Goal: Transaction & Acquisition: Book appointment/travel/reservation

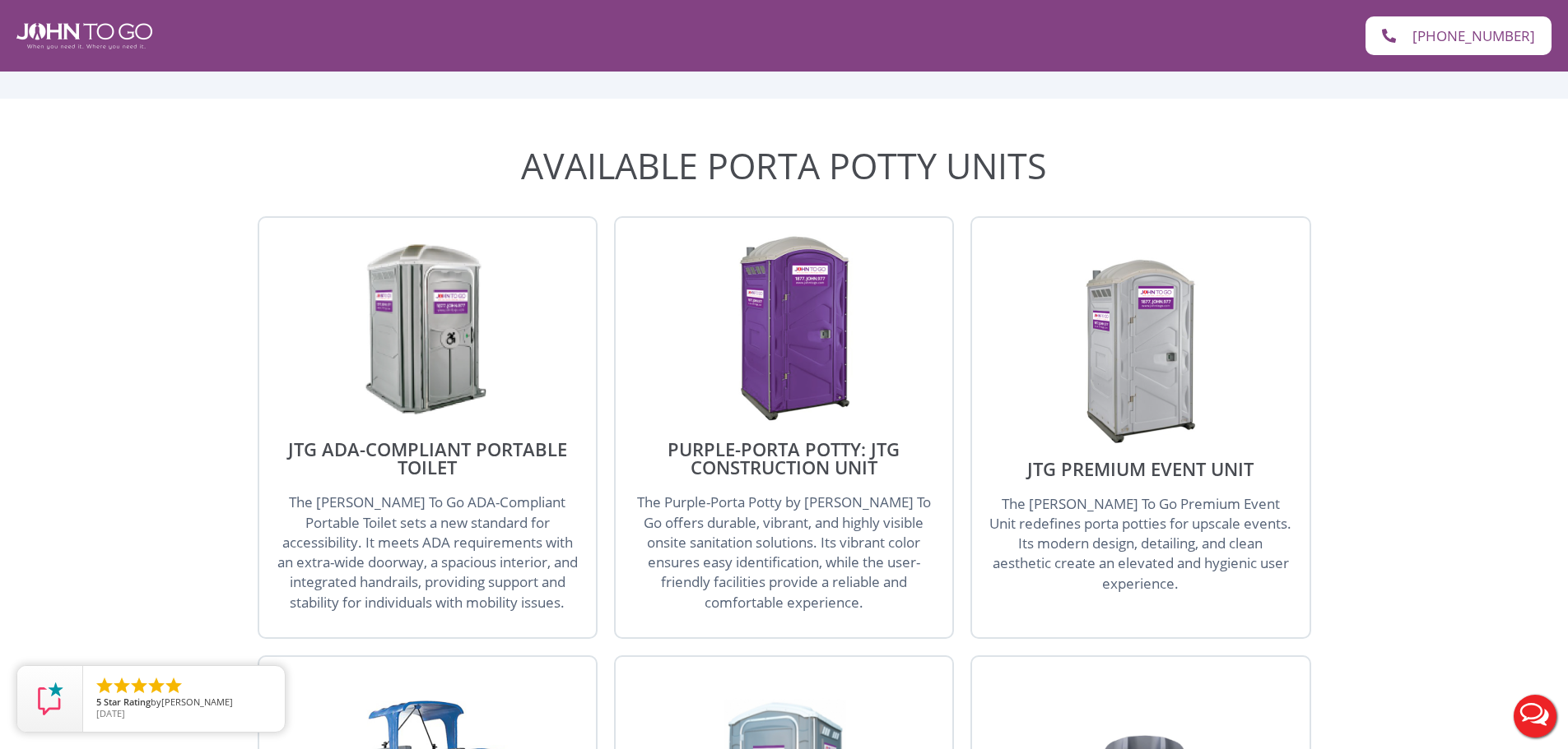
scroll to position [1783, 0]
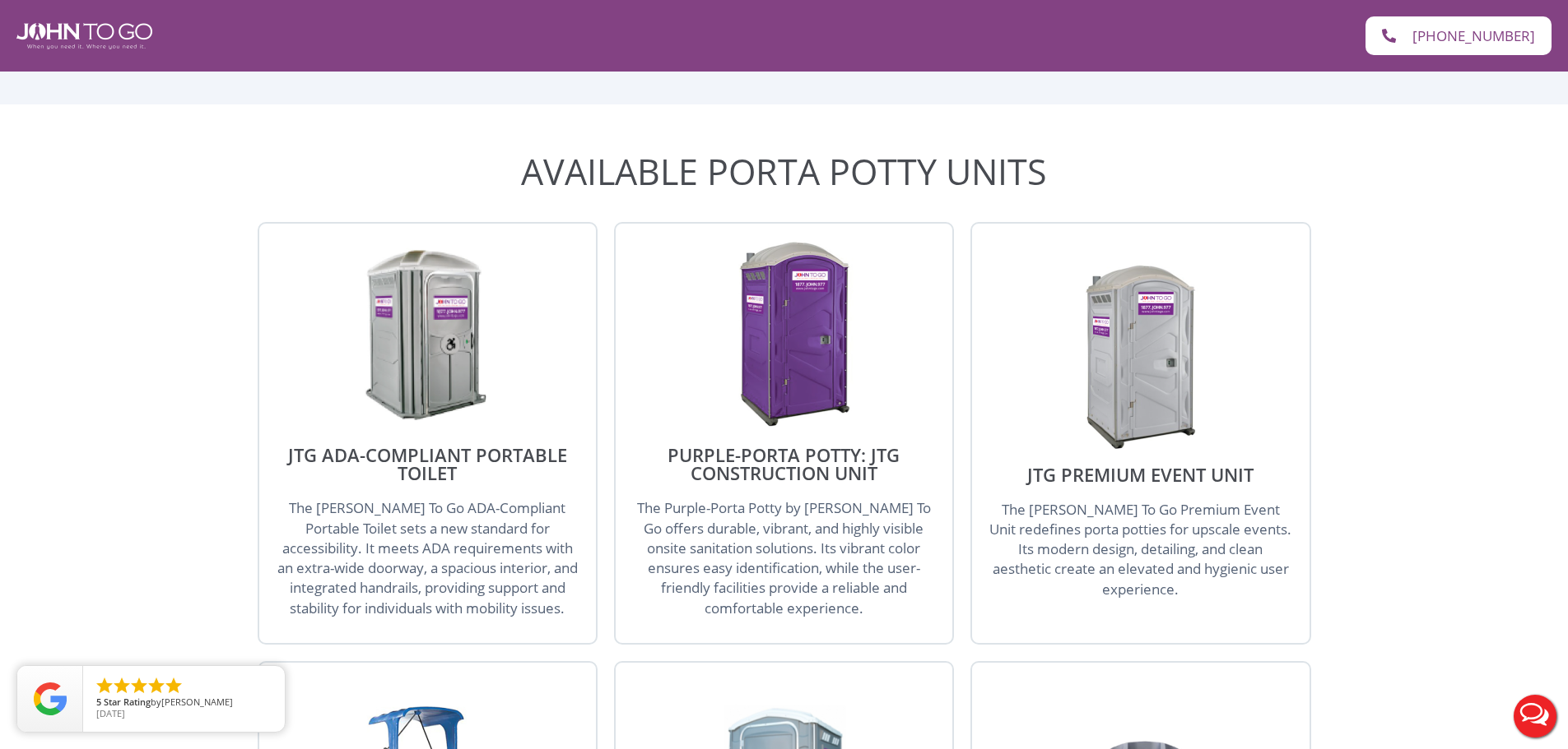
click at [727, 271] on img at bounding box center [784, 334] width 157 height 189
click at [789, 498] on span "The Purple-Porta Potty by [PERSON_NAME] To Go offers durable, vibrant, and high…" at bounding box center [784, 558] width 294 height 119
click at [782, 446] on h2 "Purple-Porta Potty: JTG Construction Unit" at bounding box center [784, 464] width 304 height 36
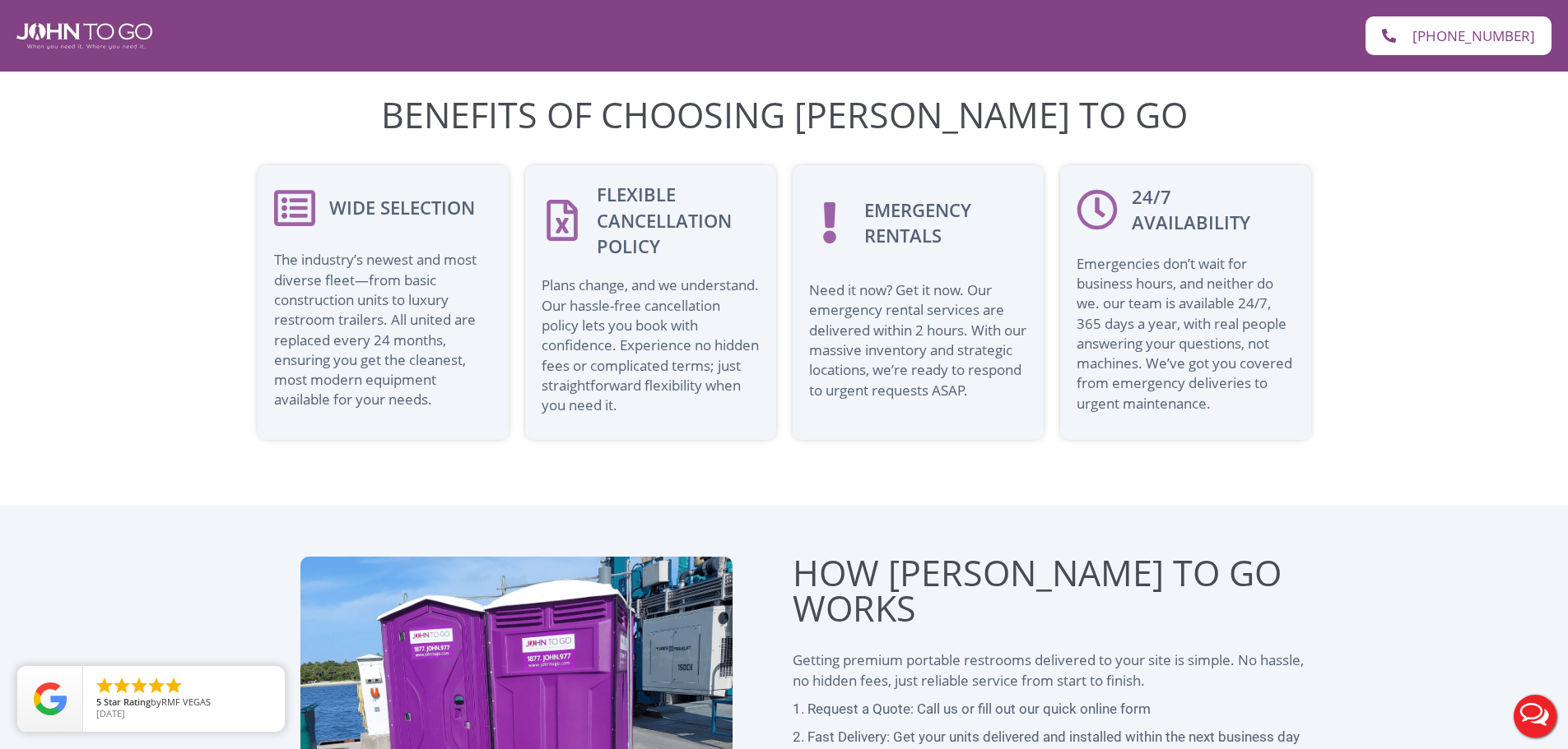
scroll to position [4078, 0]
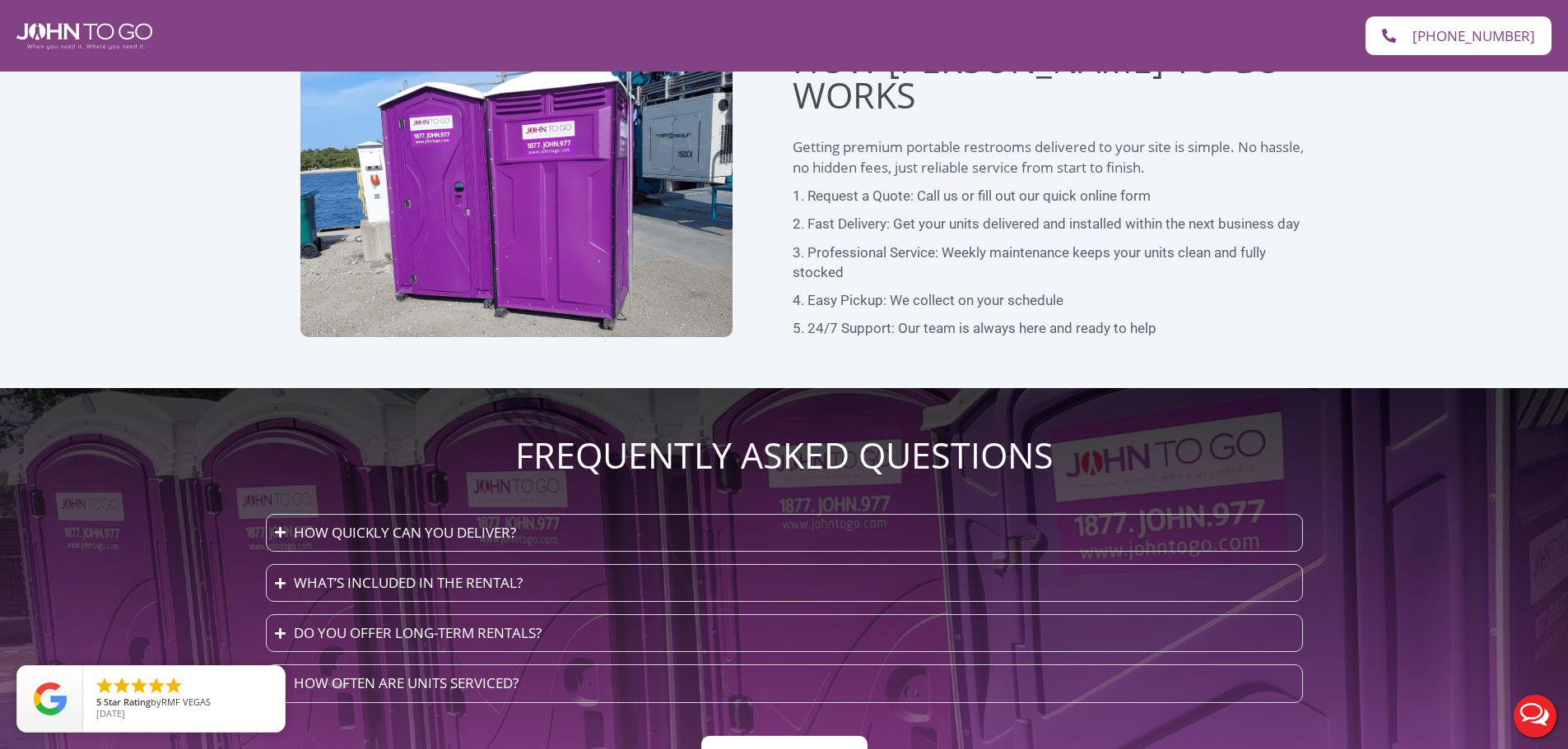
click at [503, 574] on div "What’s included in the rental?" at bounding box center [408, 583] width 229 height 20
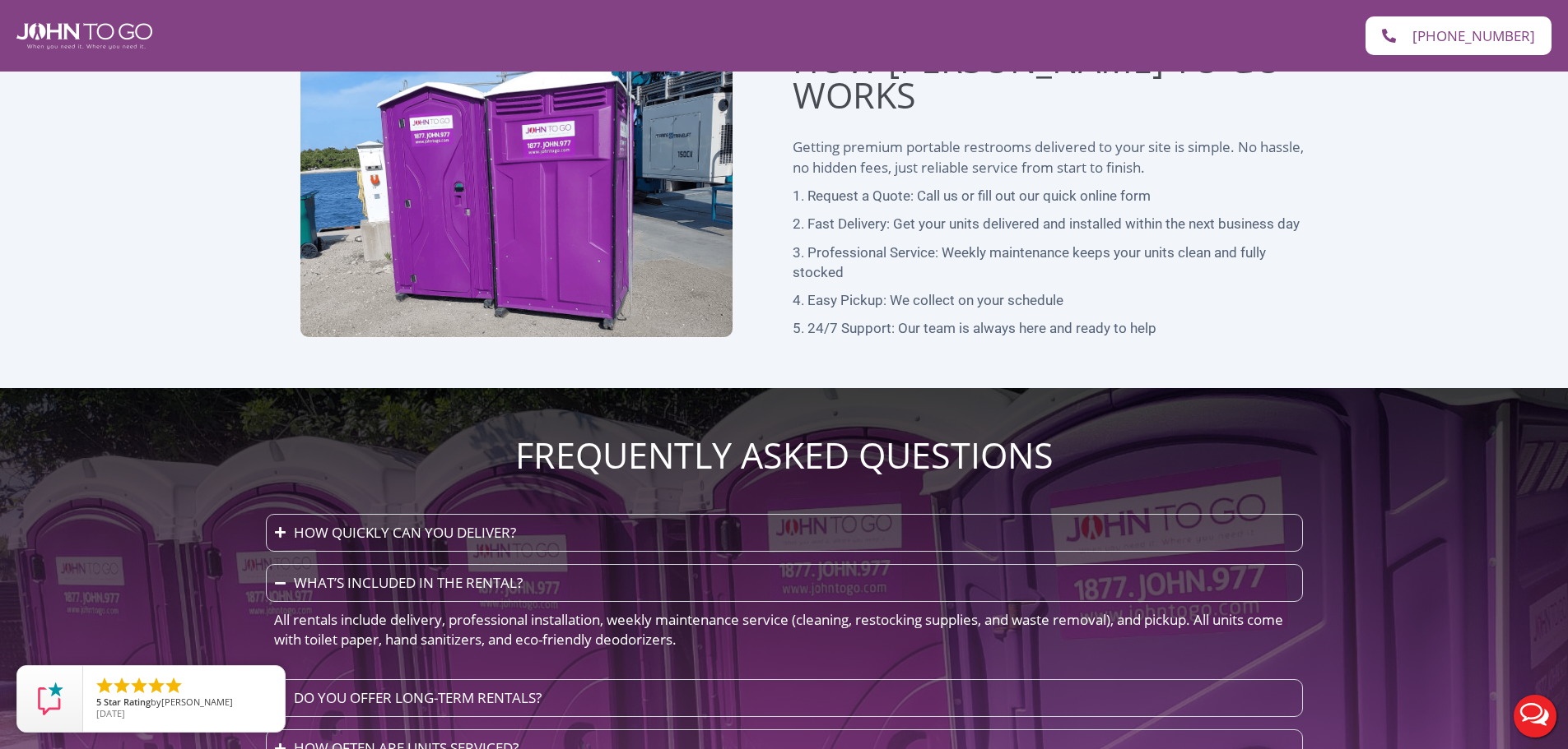
click at [452, 739] on div "How often are units serviced?" at bounding box center [405, 748] width 224 height 20
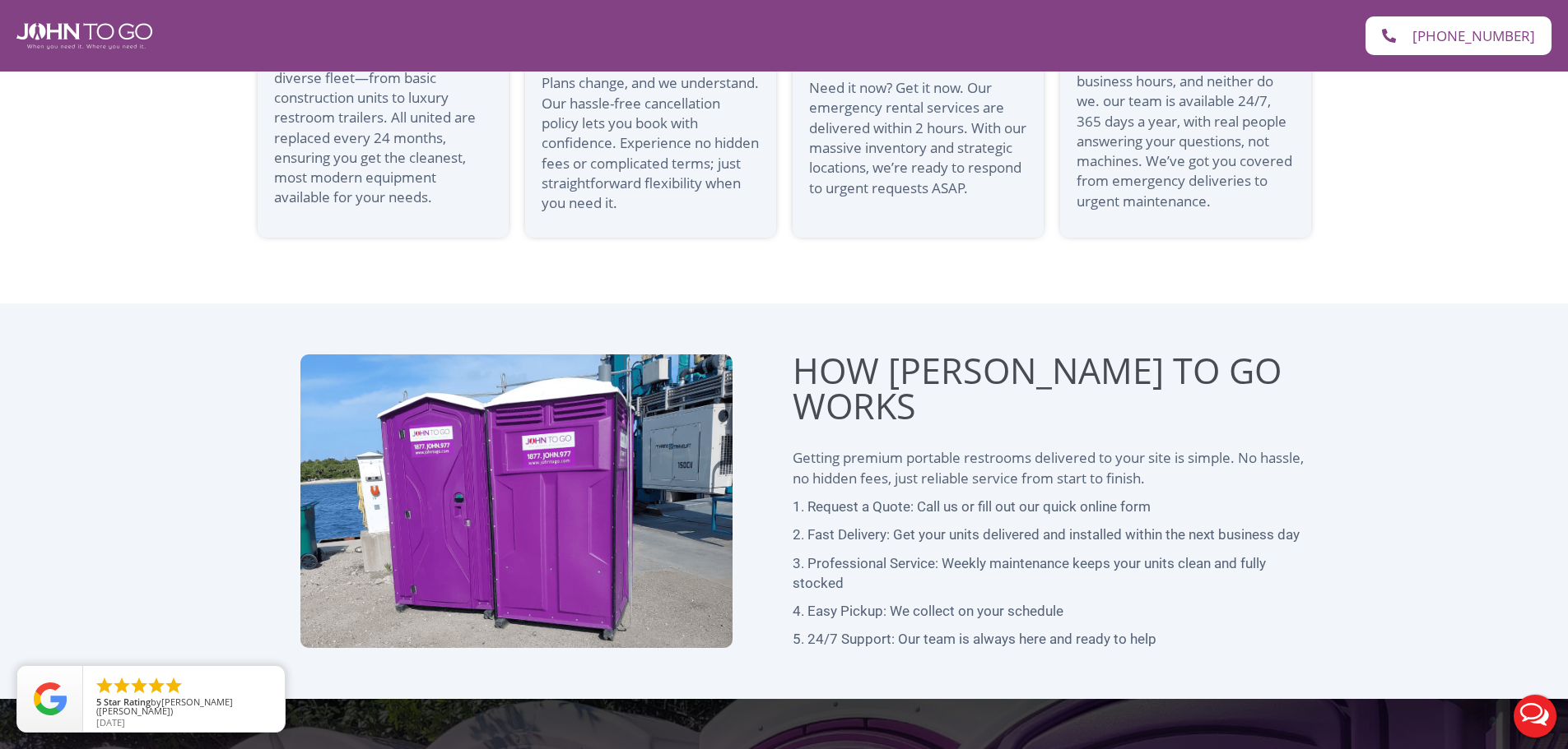
scroll to position [4123, 0]
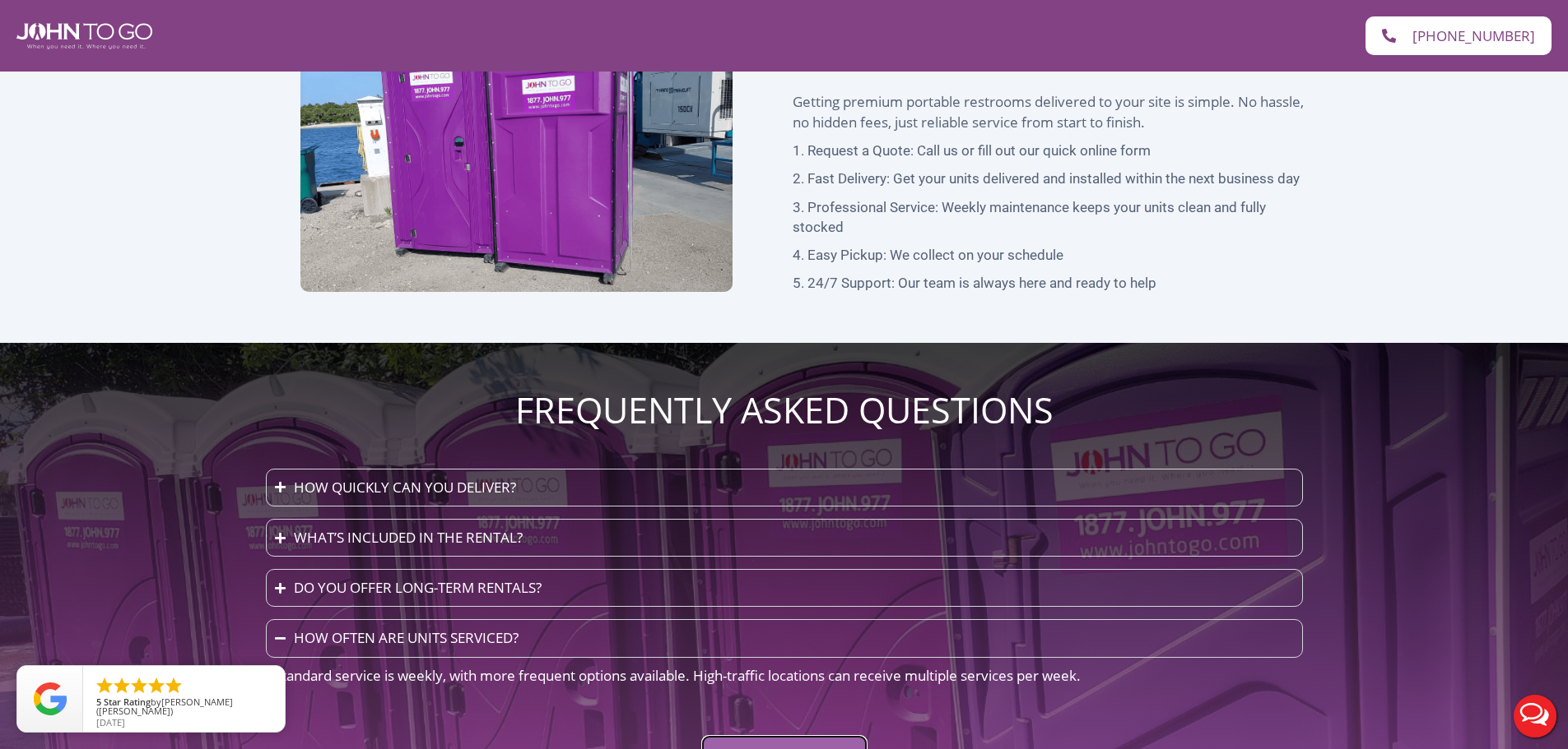
click at [769, 747] on span "Get Your Quote Now" at bounding box center [784, 754] width 134 height 14
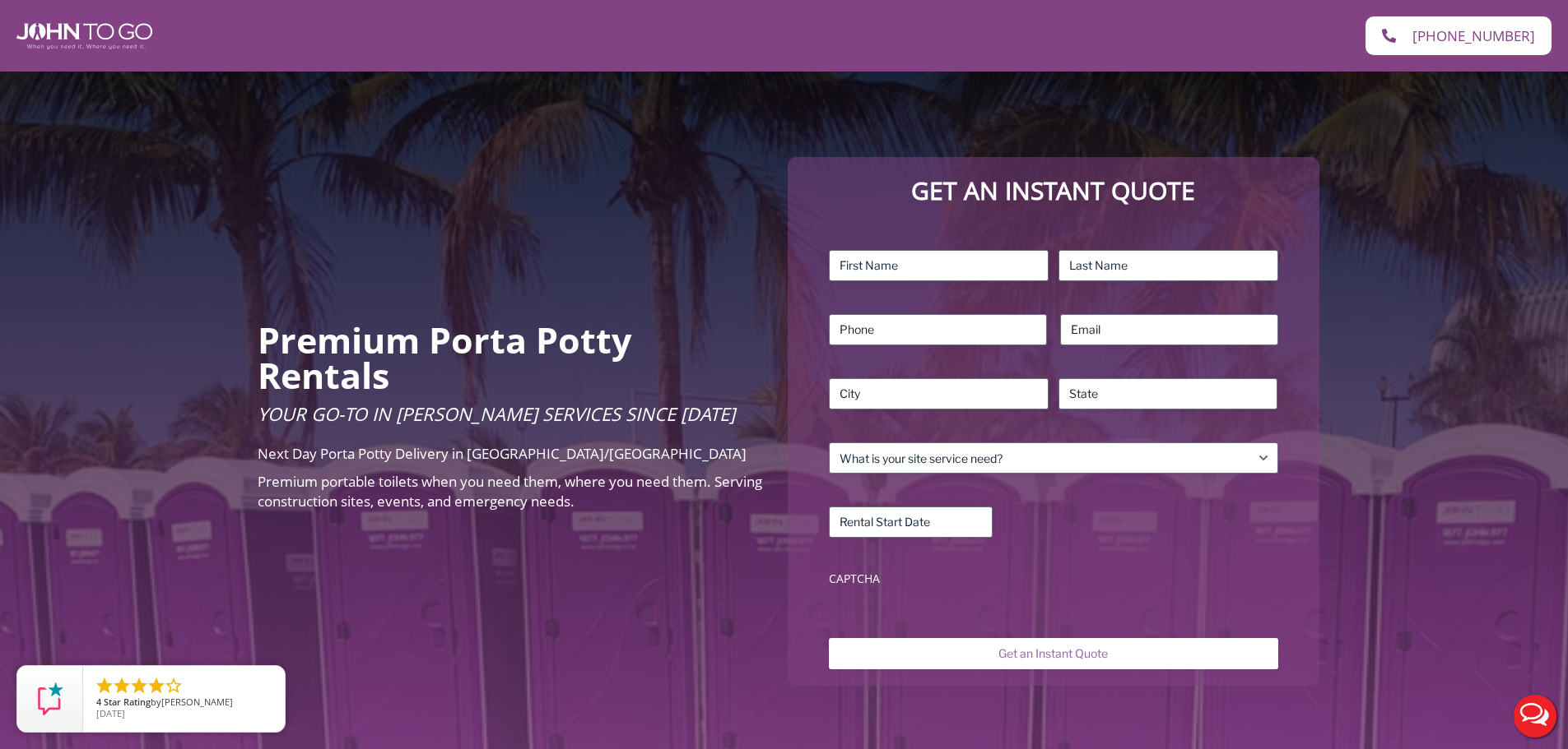
scroll to position [72, 0]
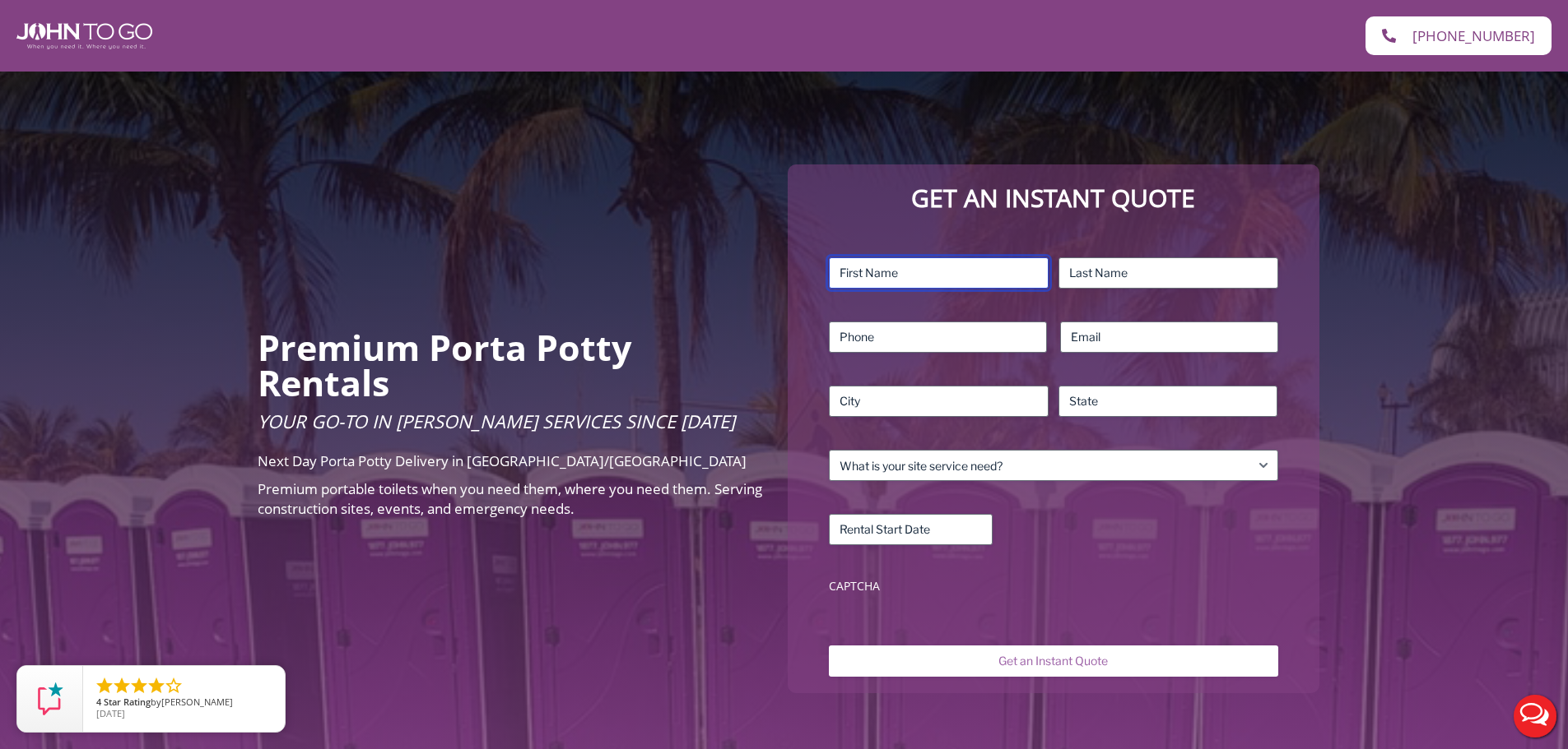
click at [962, 282] on input "First" at bounding box center [939, 273] width 220 height 31
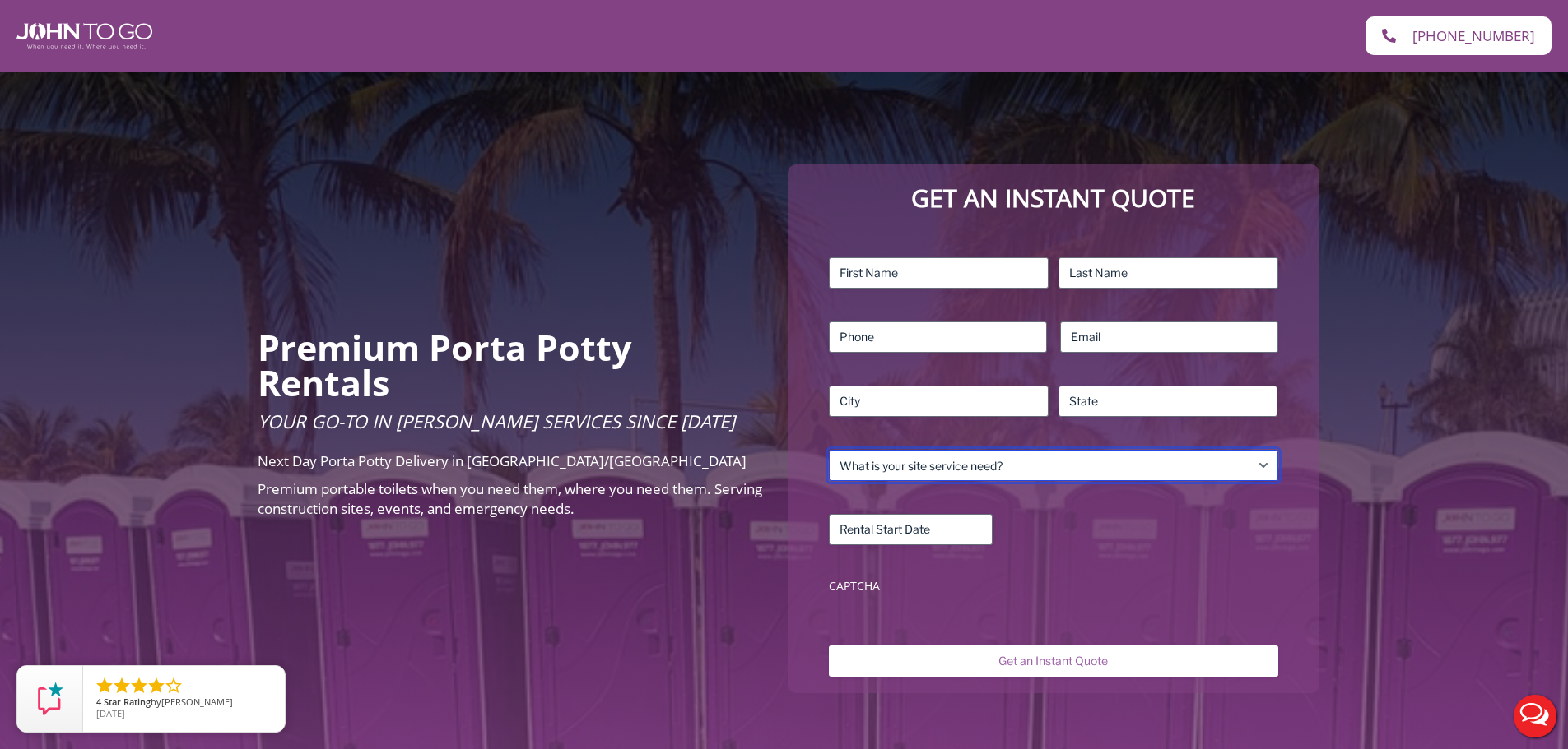
click at [1018, 463] on select "What is your site service need? Consumer Construction – Commercial Construction…" at bounding box center [1053, 465] width 449 height 31
select select "Business"
click at [829, 450] on select "What is your site service need? Consumer Construction – Commercial Construction…" at bounding box center [1053, 465] width 449 height 31
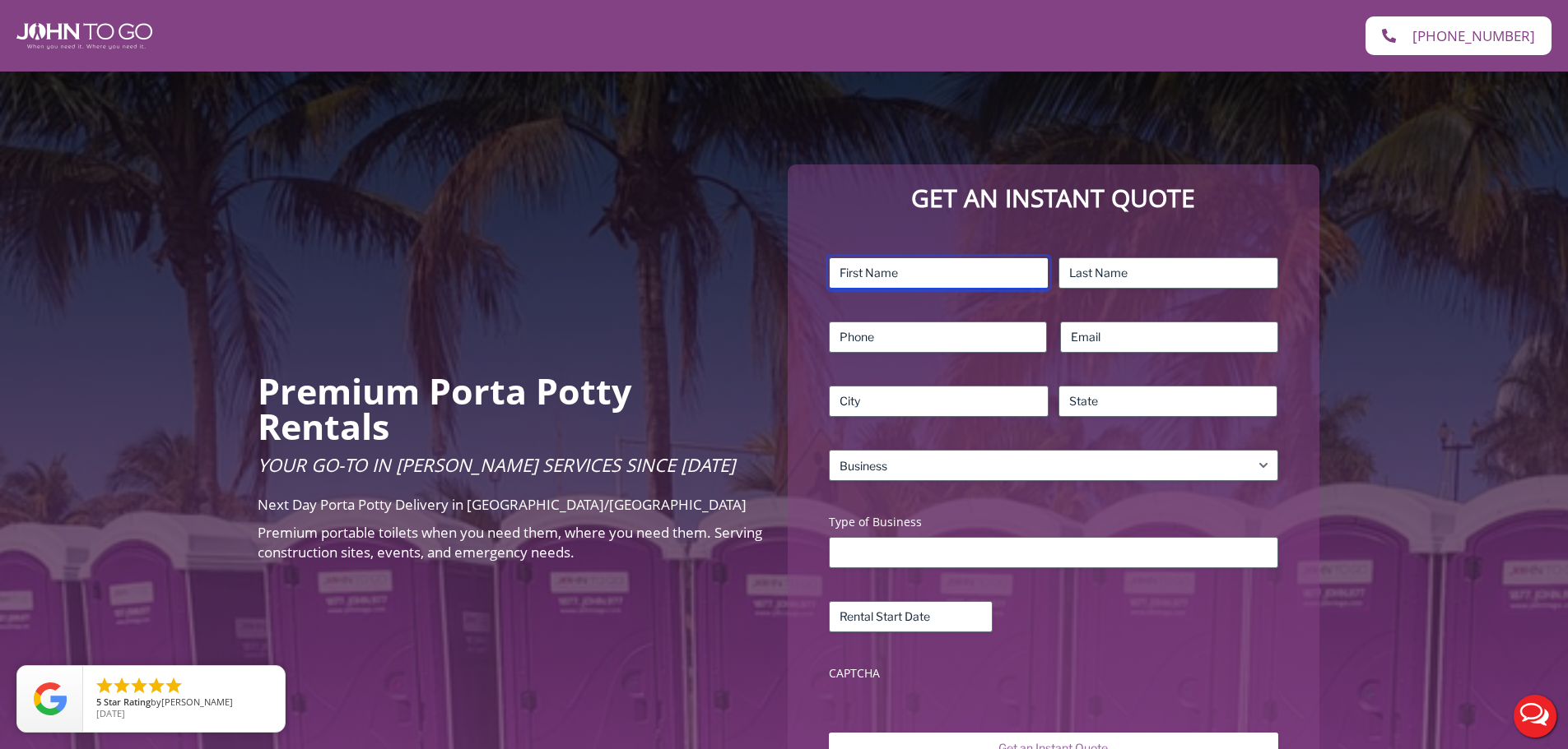
click at [922, 274] on input "First" at bounding box center [939, 273] width 220 height 31
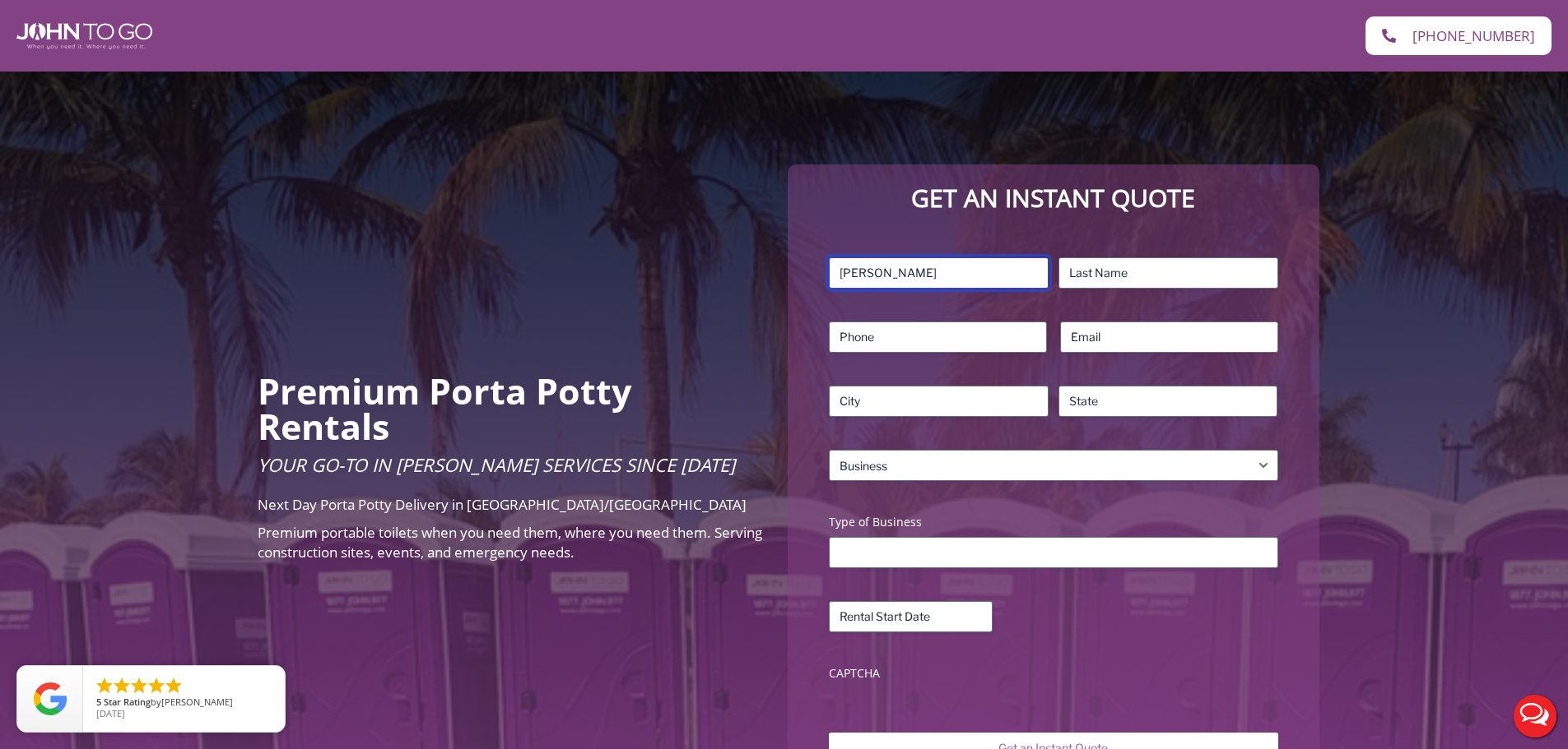
type input "[PERSON_NAME]"
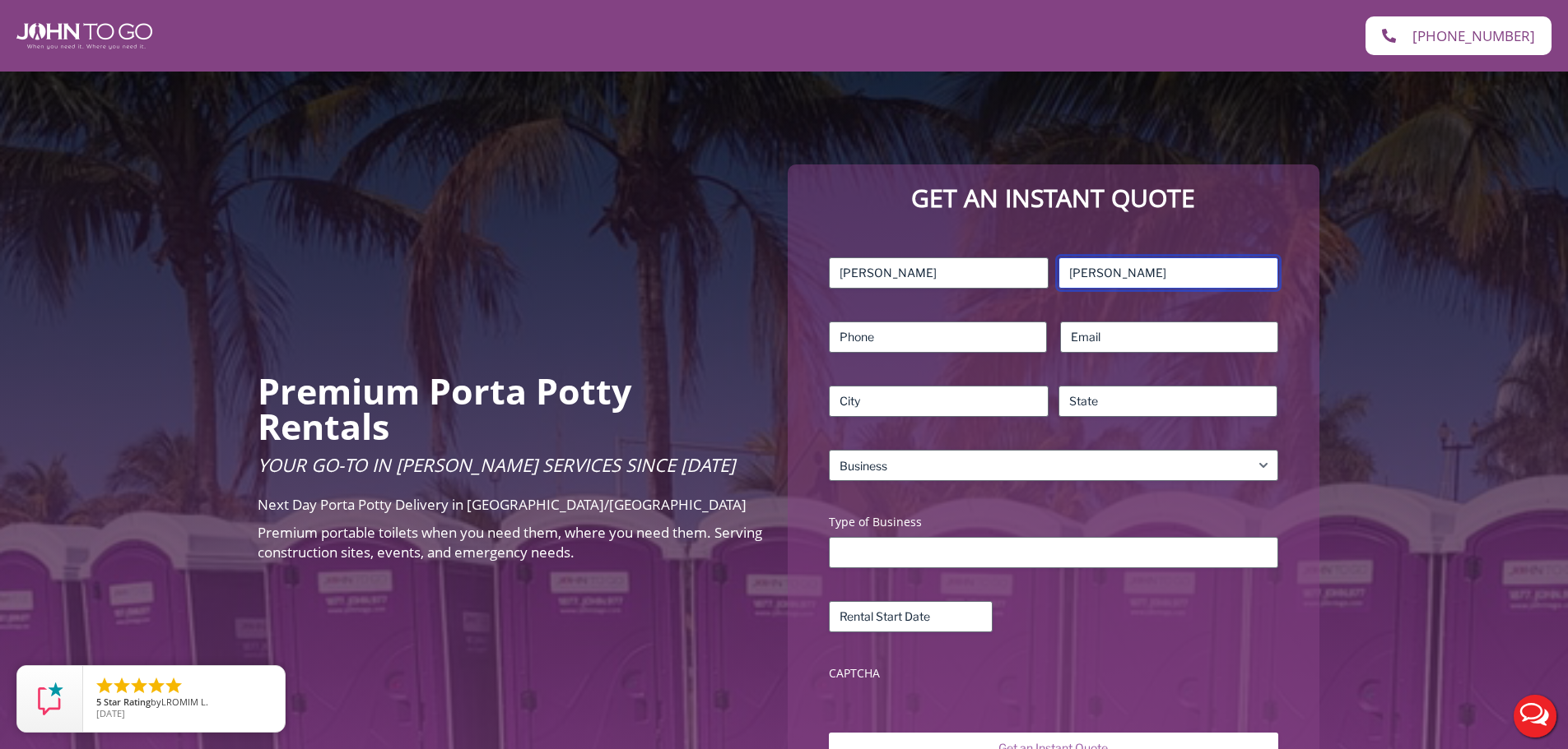
type input "[PERSON_NAME]"
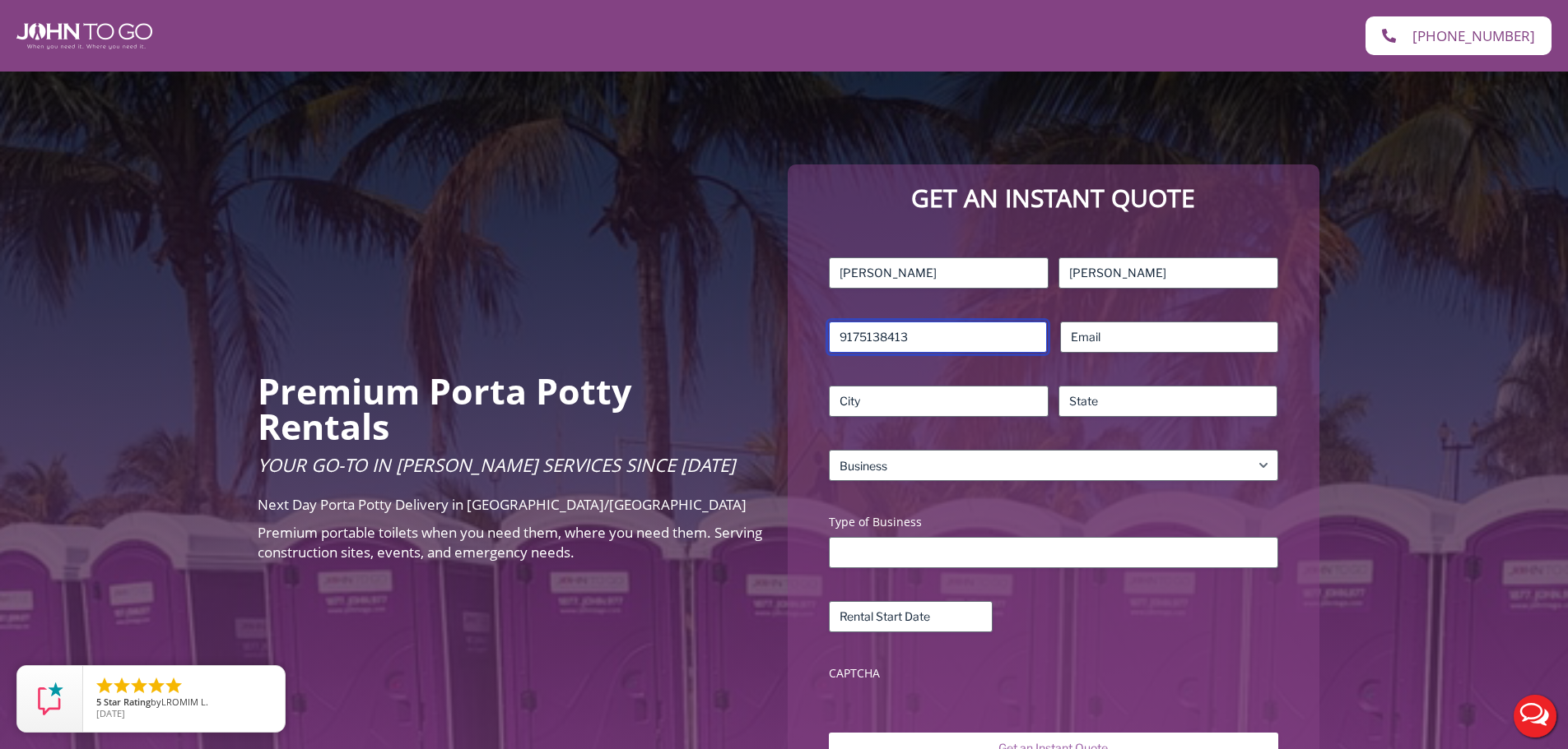
type input "9175138413"
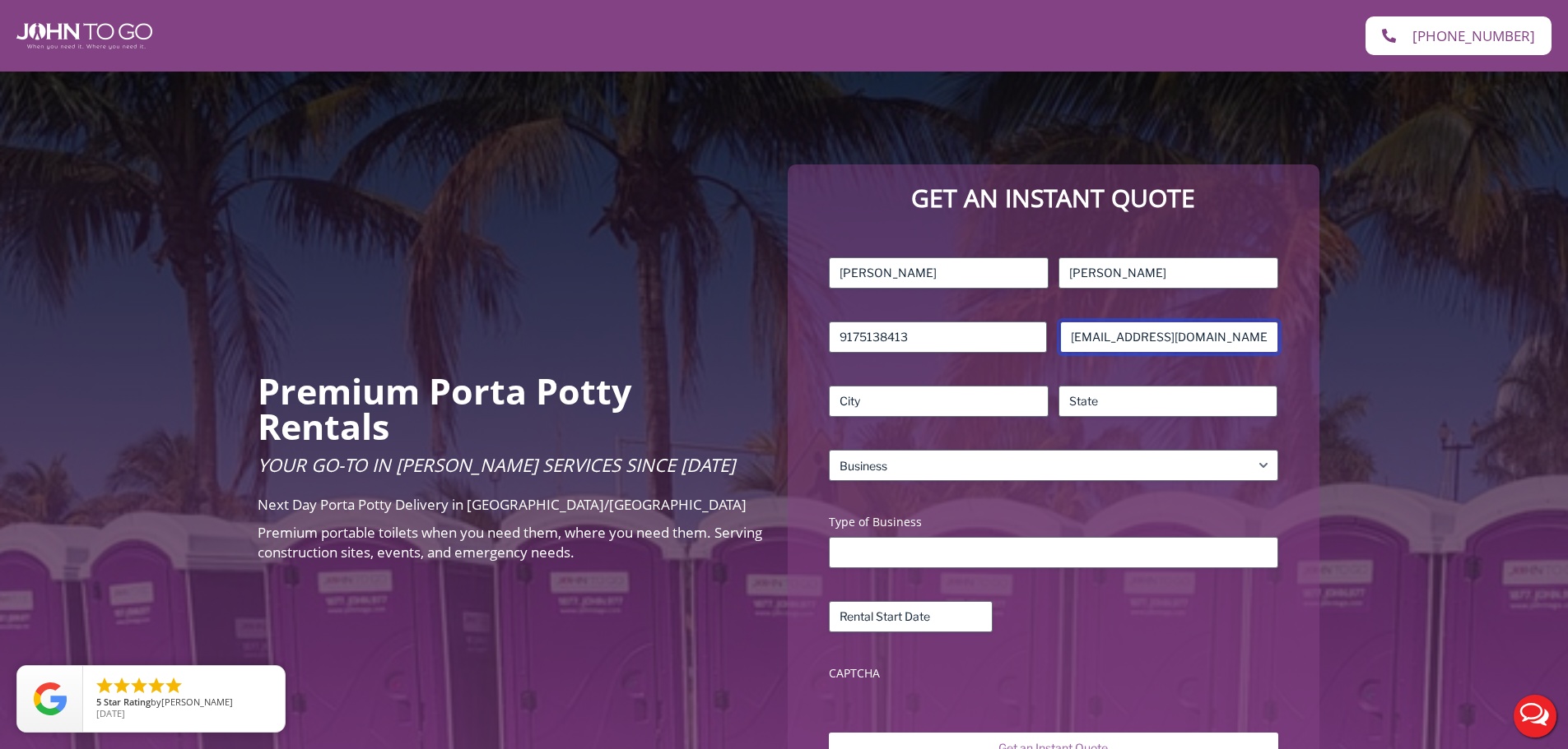
type input "[EMAIL_ADDRESS][DOMAIN_NAME]"
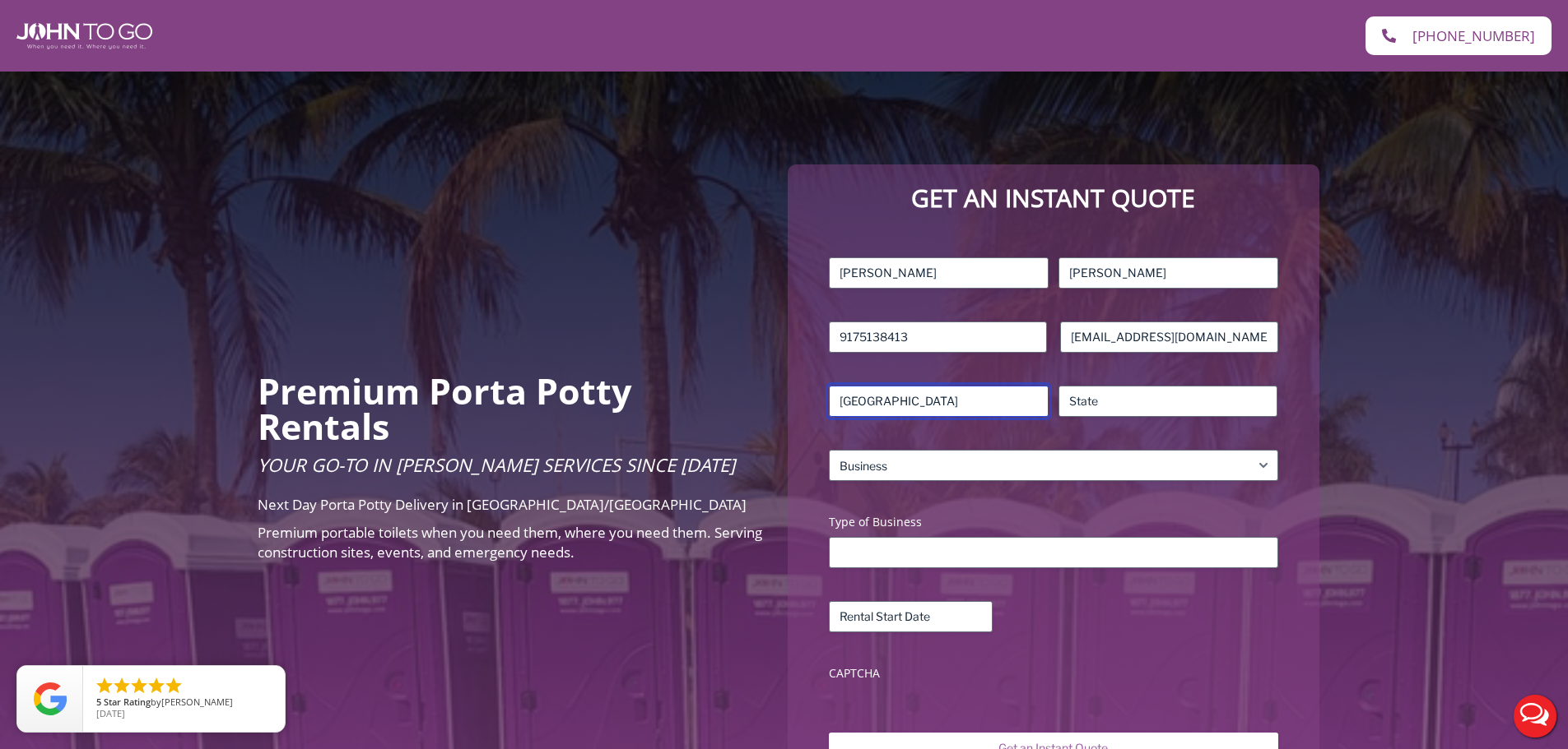
type input "[GEOGRAPHIC_DATA]"
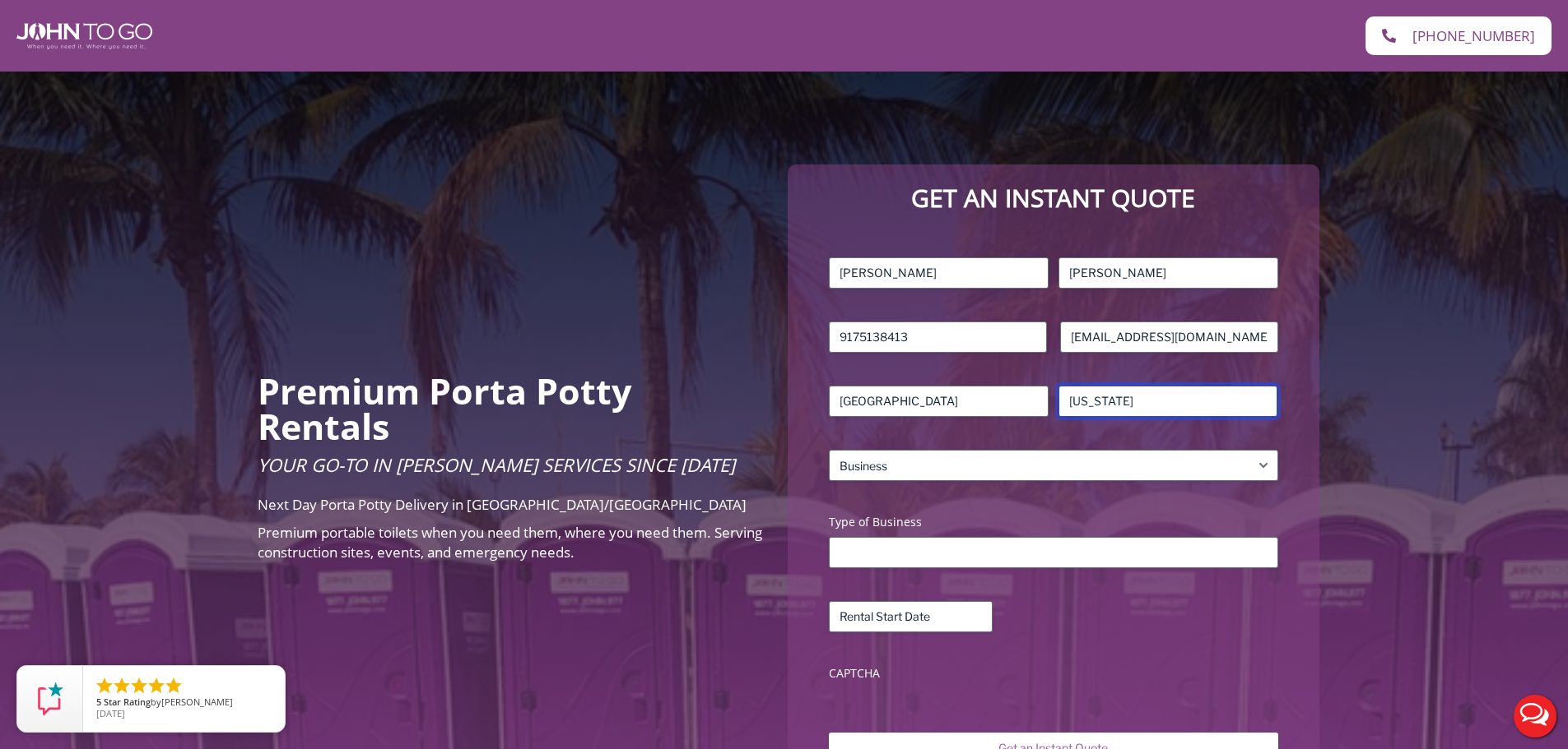
type input "[US_STATE]"
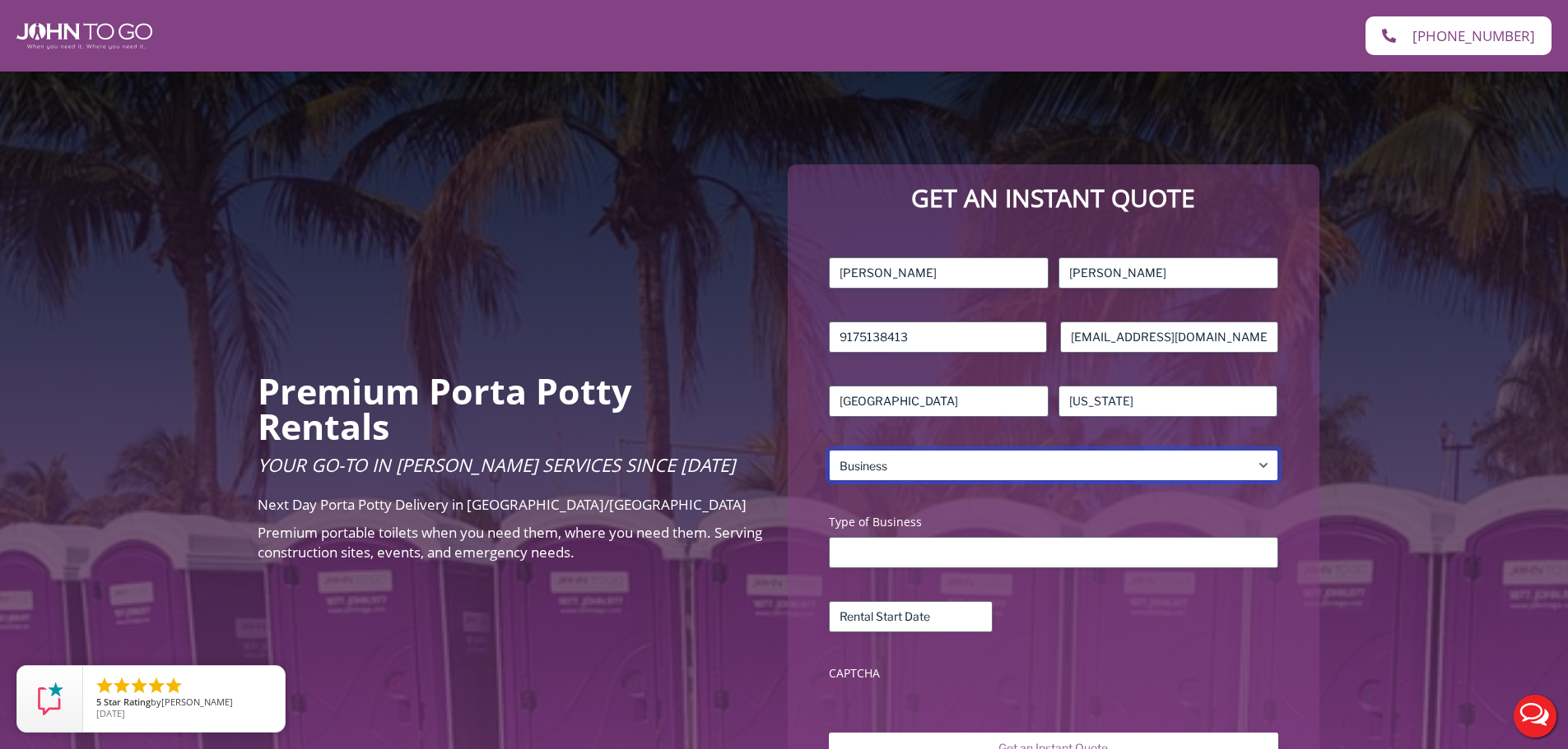
click at [1102, 464] on select "What is your site service need? Consumer Construction – Commercial Construction…" at bounding box center [1053, 465] width 449 height 31
click at [829, 450] on select "What is your site service need? Consumer Construction – Commercial Construction…" at bounding box center [1053, 465] width 449 height 31
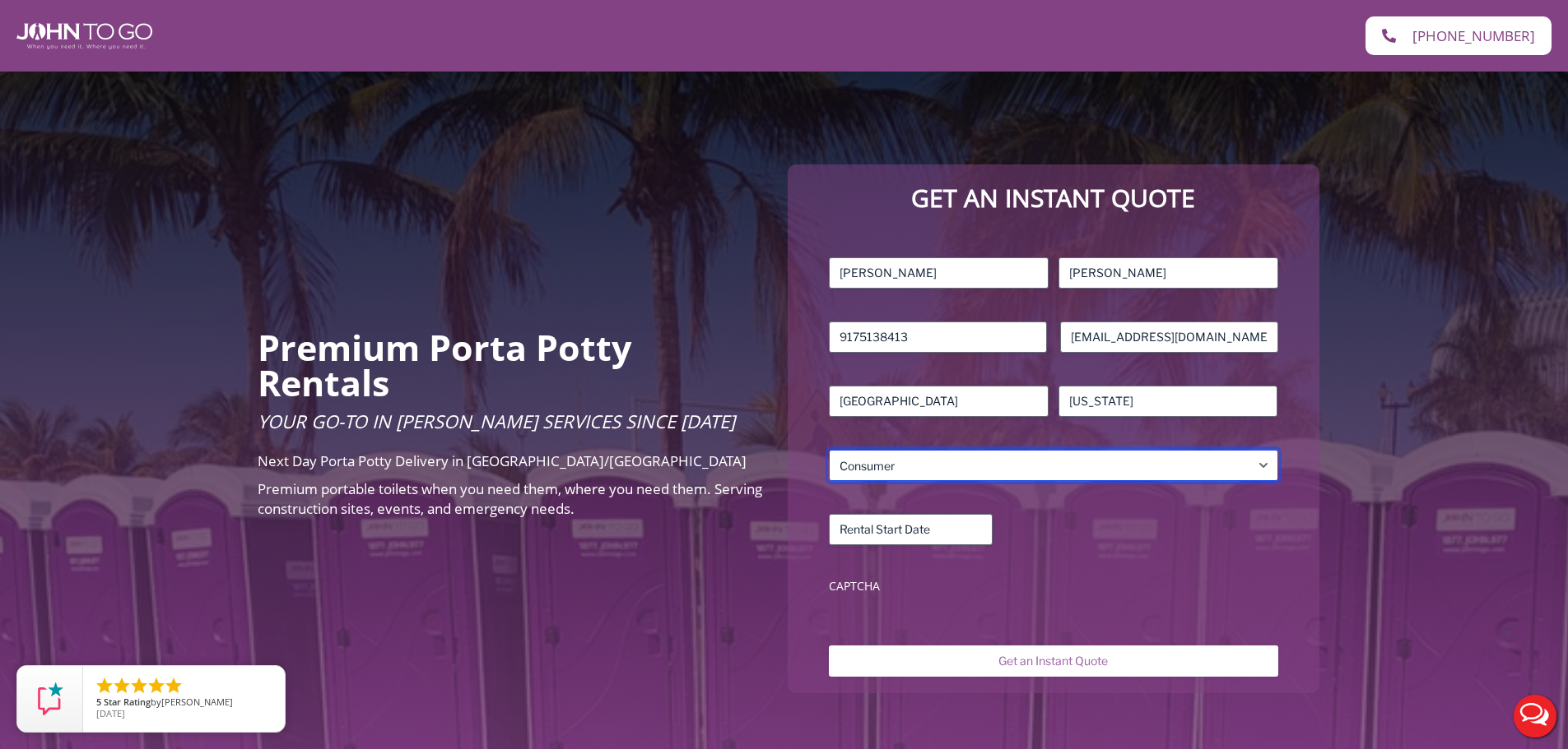
click at [1203, 464] on select "What is your site service need? Consumer Construction – Commercial Construction…" at bounding box center [1053, 465] width 449 height 31
click at [829, 450] on select "What is your site service need? Consumer Construction – Commercial Construction…" at bounding box center [1053, 465] width 449 height 31
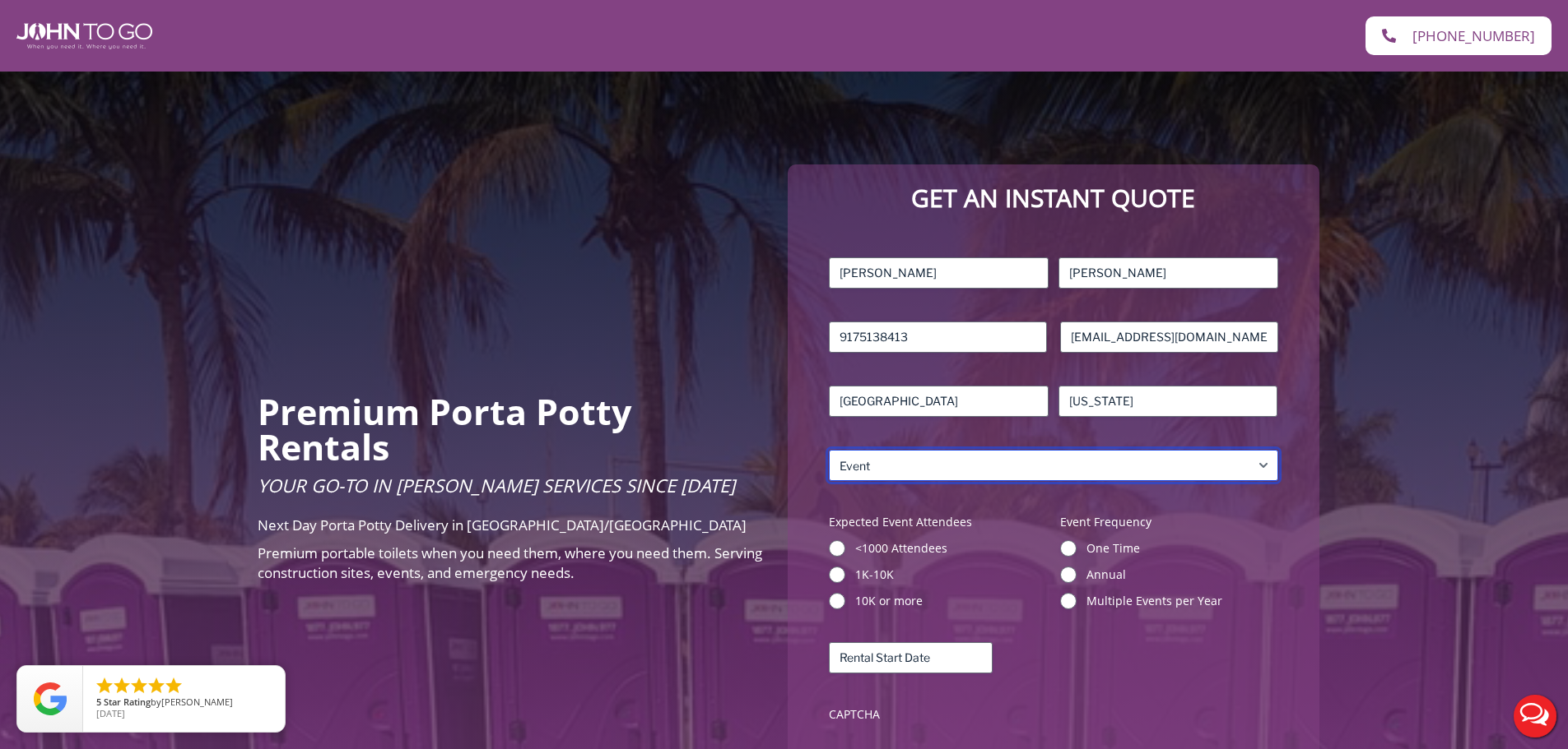
click at [1234, 454] on select "What is your site service need? Consumer Construction – Commercial Construction…" at bounding box center [1053, 465] width 449 height 31
click at [829, 450] on select "What is your site service need? Consumer Construction – Commercial Construction…" at bounding box center [1053, 465] width 449 height 31
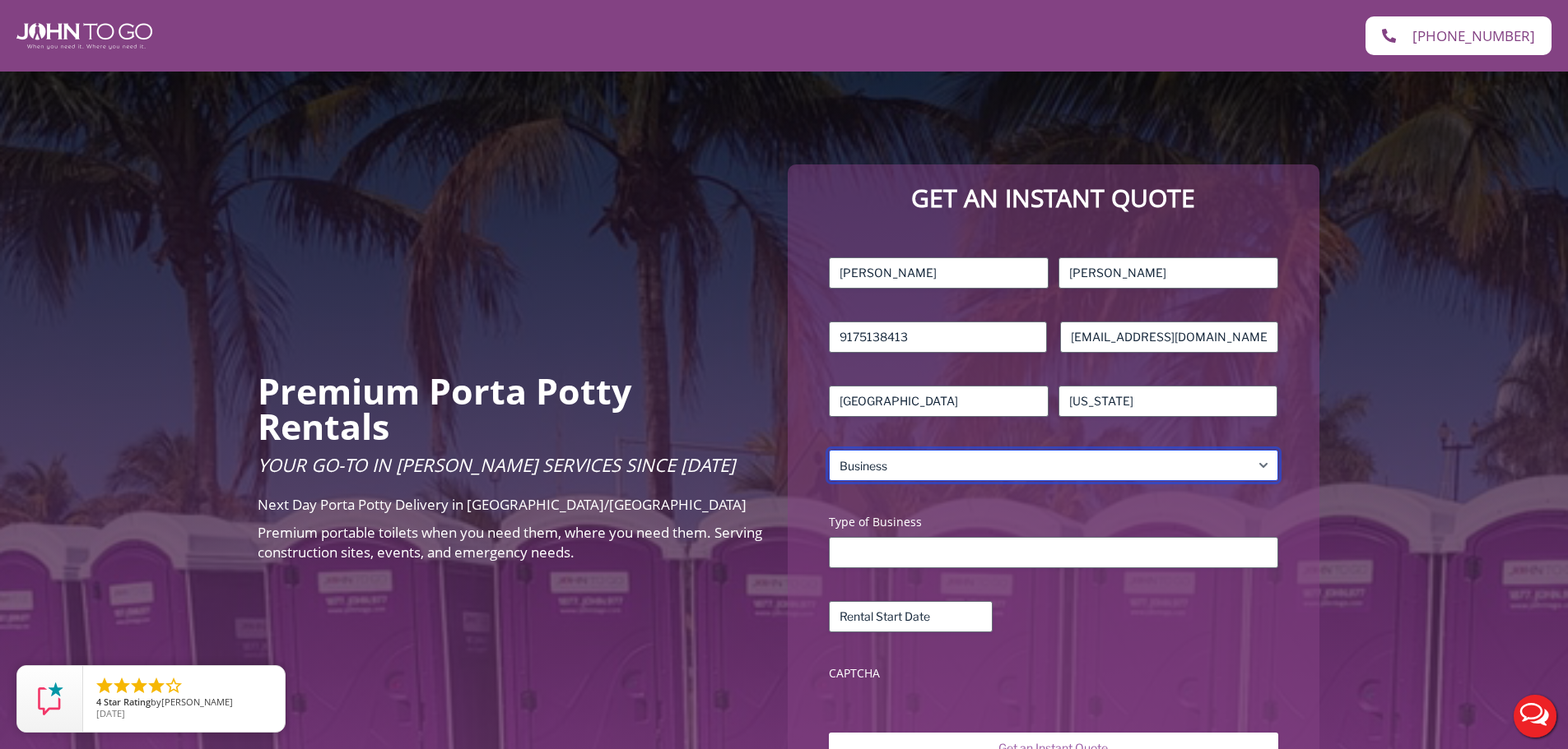
click at [1232, 459] on select "What is your site service need? Consumer Construction – Commercial Construction…" at bounding box center [1053, 465] width 449 height 31
select select "Consumer"
click at [829, 450] on select "What is your site service need? Consumer Construction – Commercial Construction…" at bounding box center [1053, 465] width 449 height 31
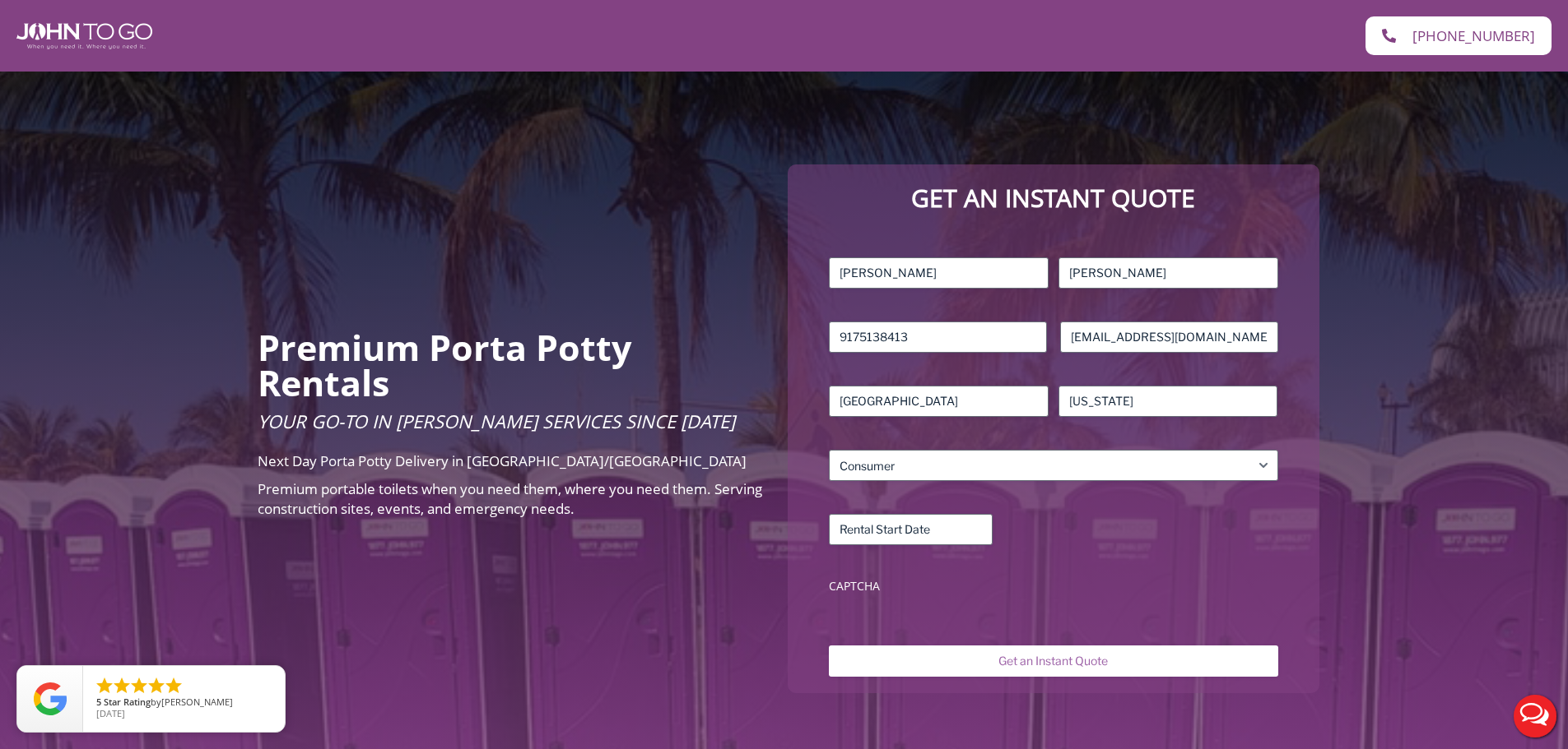
click at [1387, 614] on div "Premium Porta Potty Rentals Your Go-To in [PERSON_NAME] Services Since [DATE] N…" at bounding box center [784, 429] width 1568 height 858
click at [1157, 677] on div "Get an Instant Quote Name (Required) [PERSON_NAME] First [PERSON_NAME] Last Pho…" at bounding box center [1053, 429] width 531 height 529
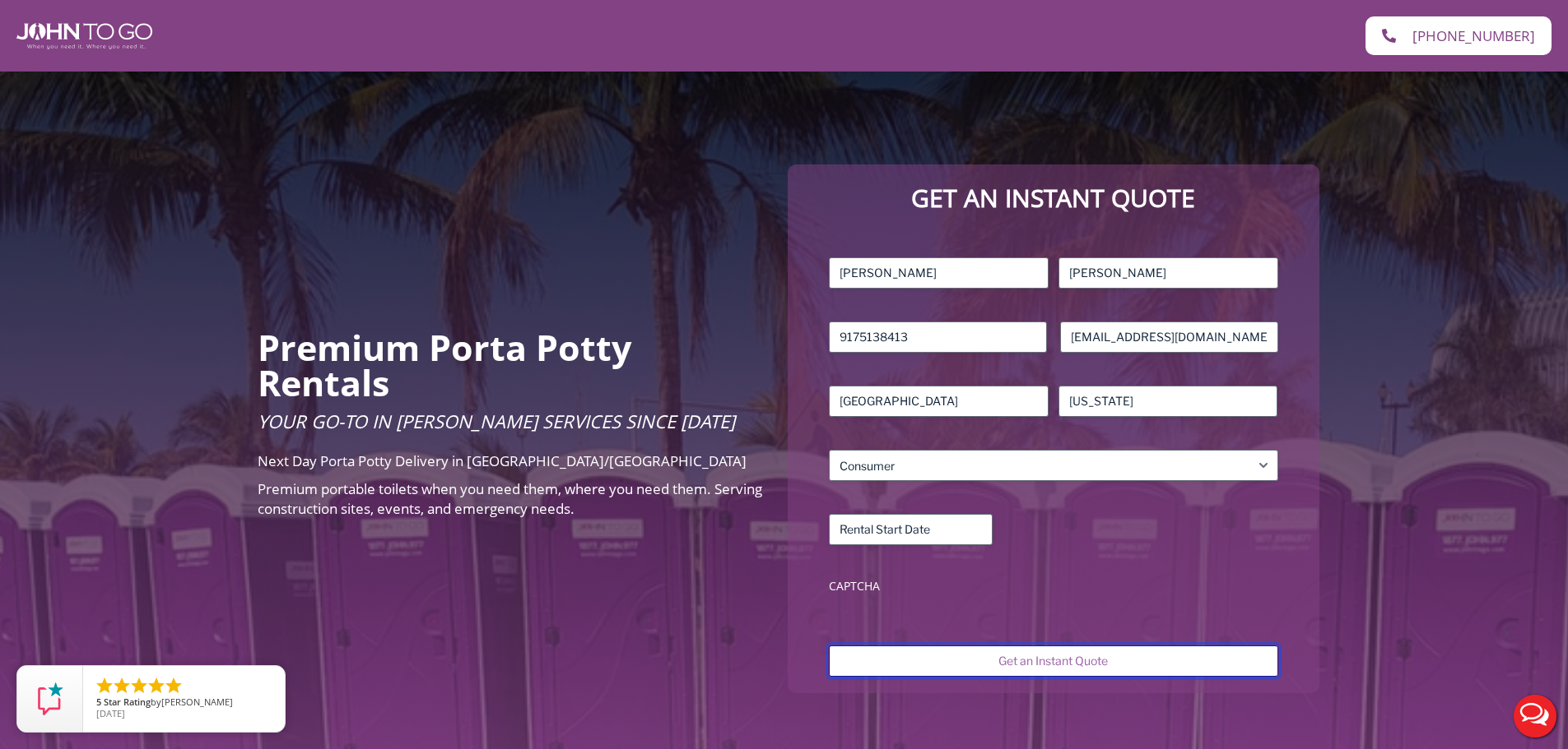
click at [1171, 658] on input "Get an Instant Quote" at bounding box center [1053, 662] width 449 height 31
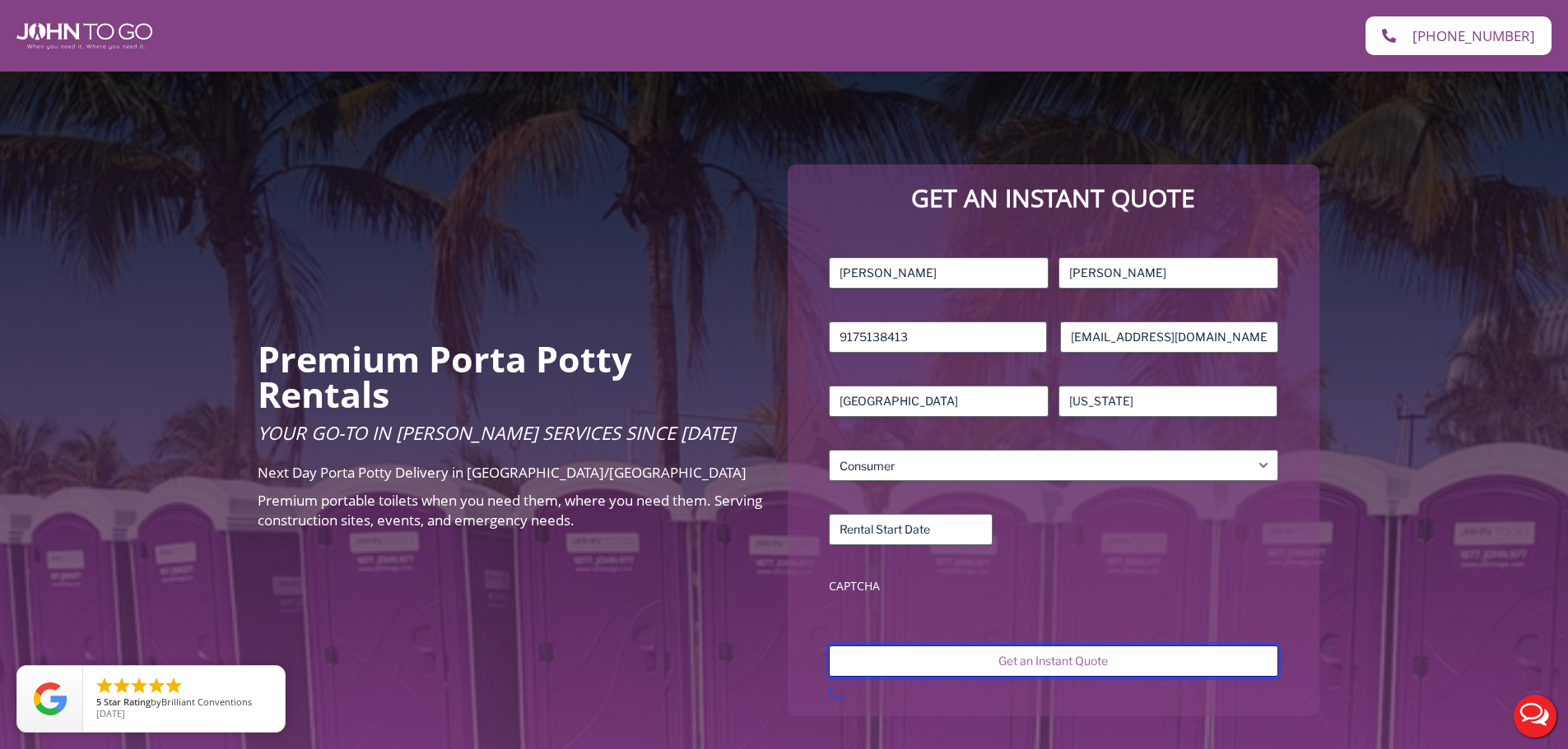
drag, startPoint x: 1076, startPoint y: 648, endPoint x: 1064, endPoint y: 665, distance: 20.8
click at [1067, 660] on input "Get an Instant Quote" at bounding box center [1053, 662] width 449 height 31
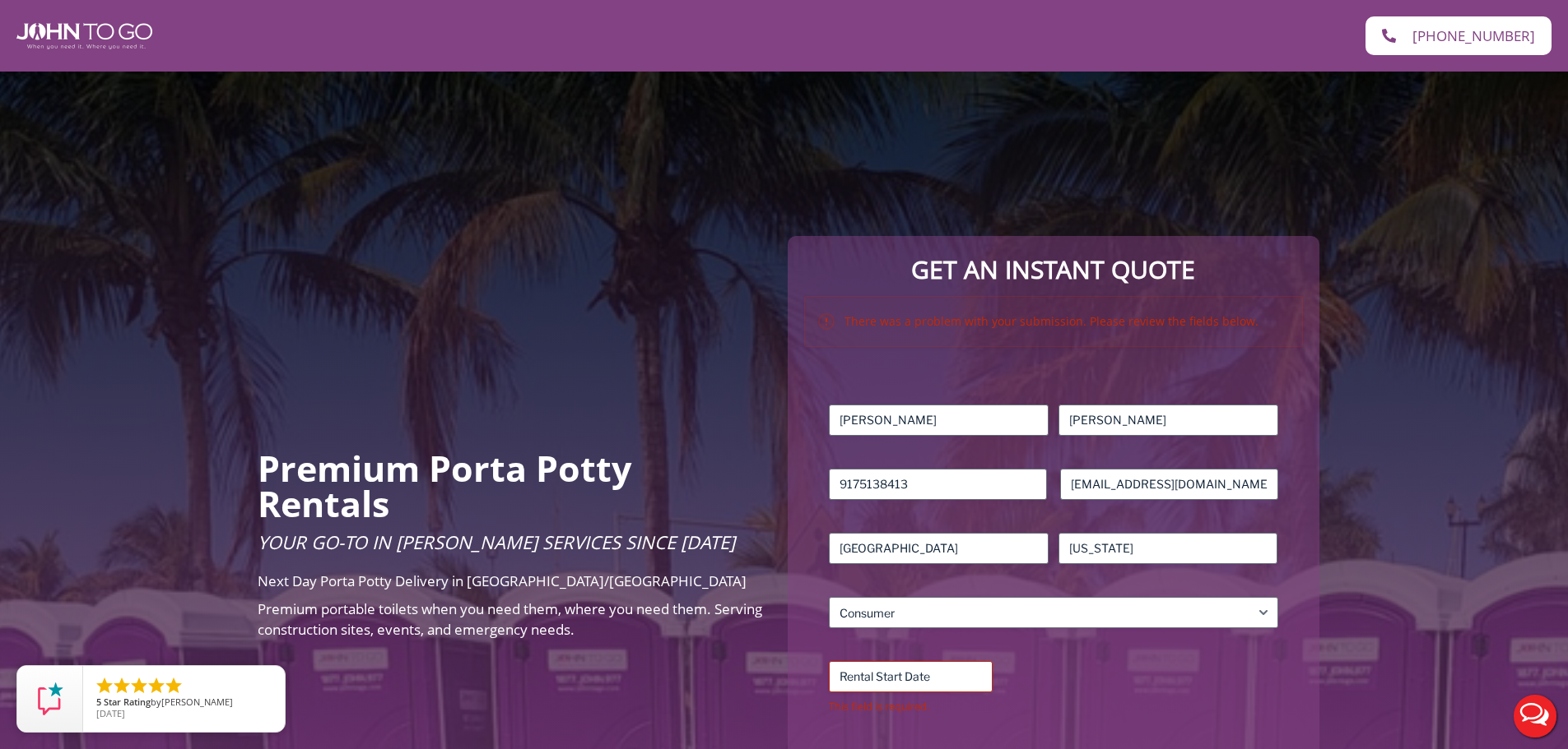
scroll to position [356, 0]
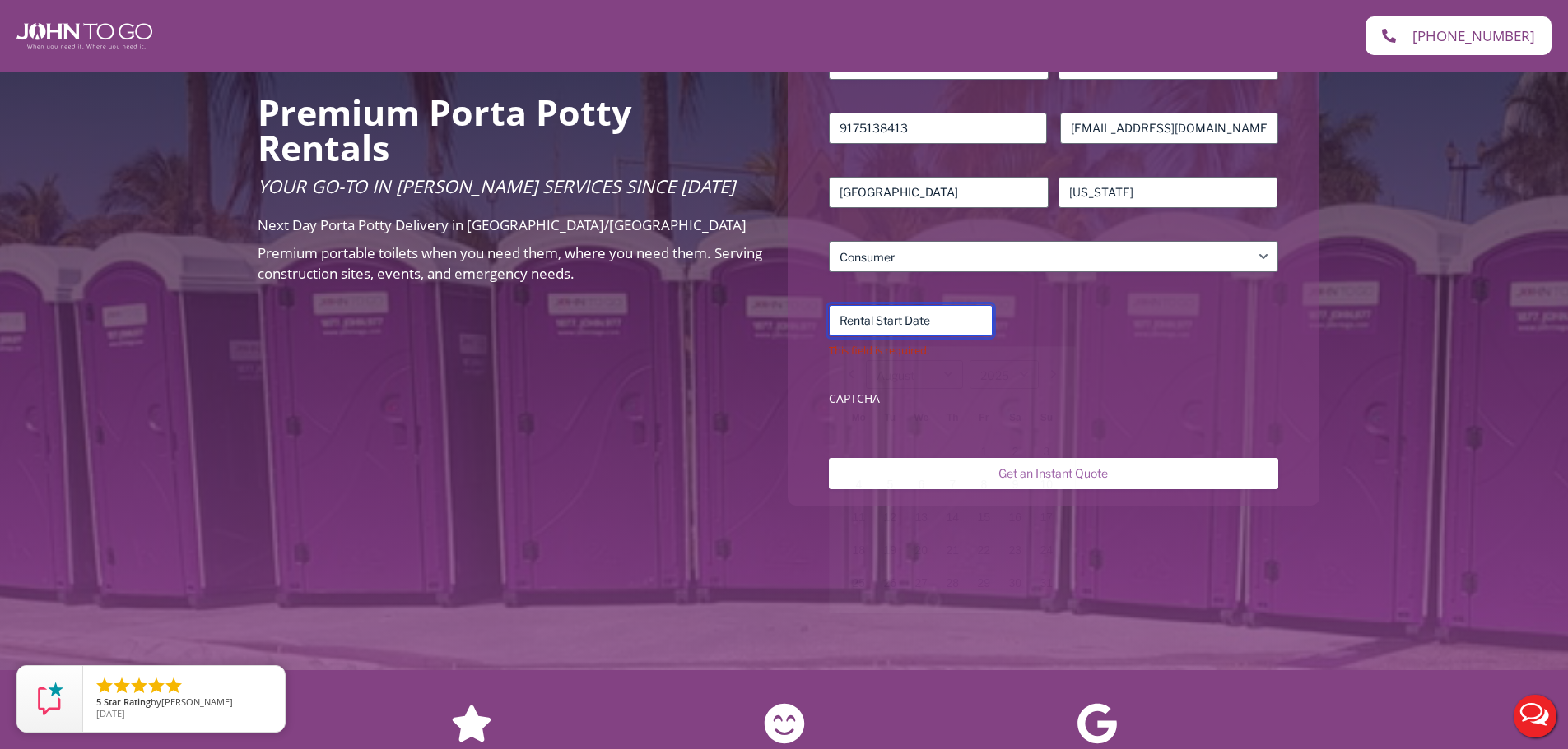
click at [984, 324] on input "Rental Start Date (Required)" at bounding box center [911, 321] width 164 height 31
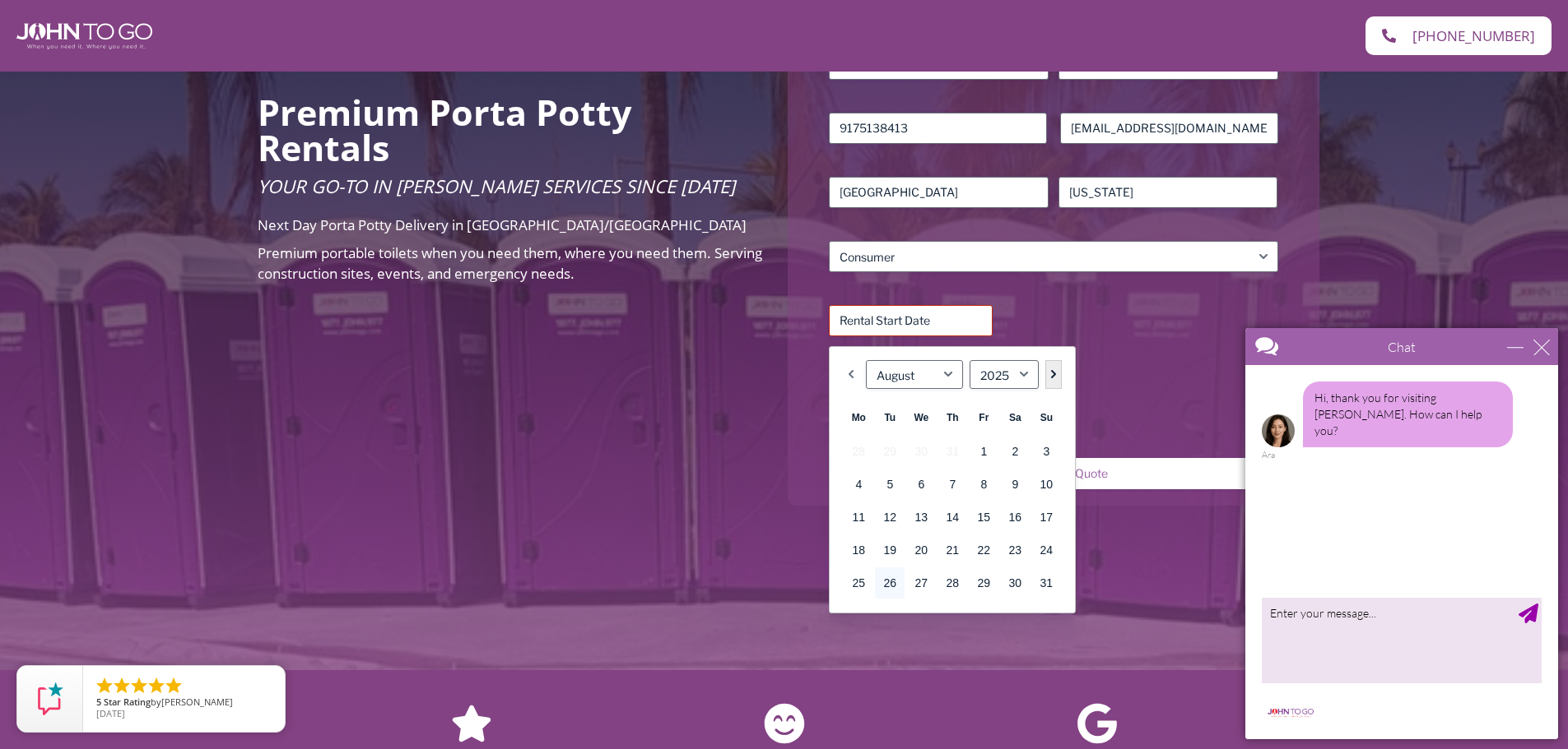
click at [1059, 372] on link "Next" at bounding box center [1053, 374] width 17 height 29
click at [884, 444] on link "2" at bounding box center [890, 451] width 30 height 31
type input "09/02/2025"
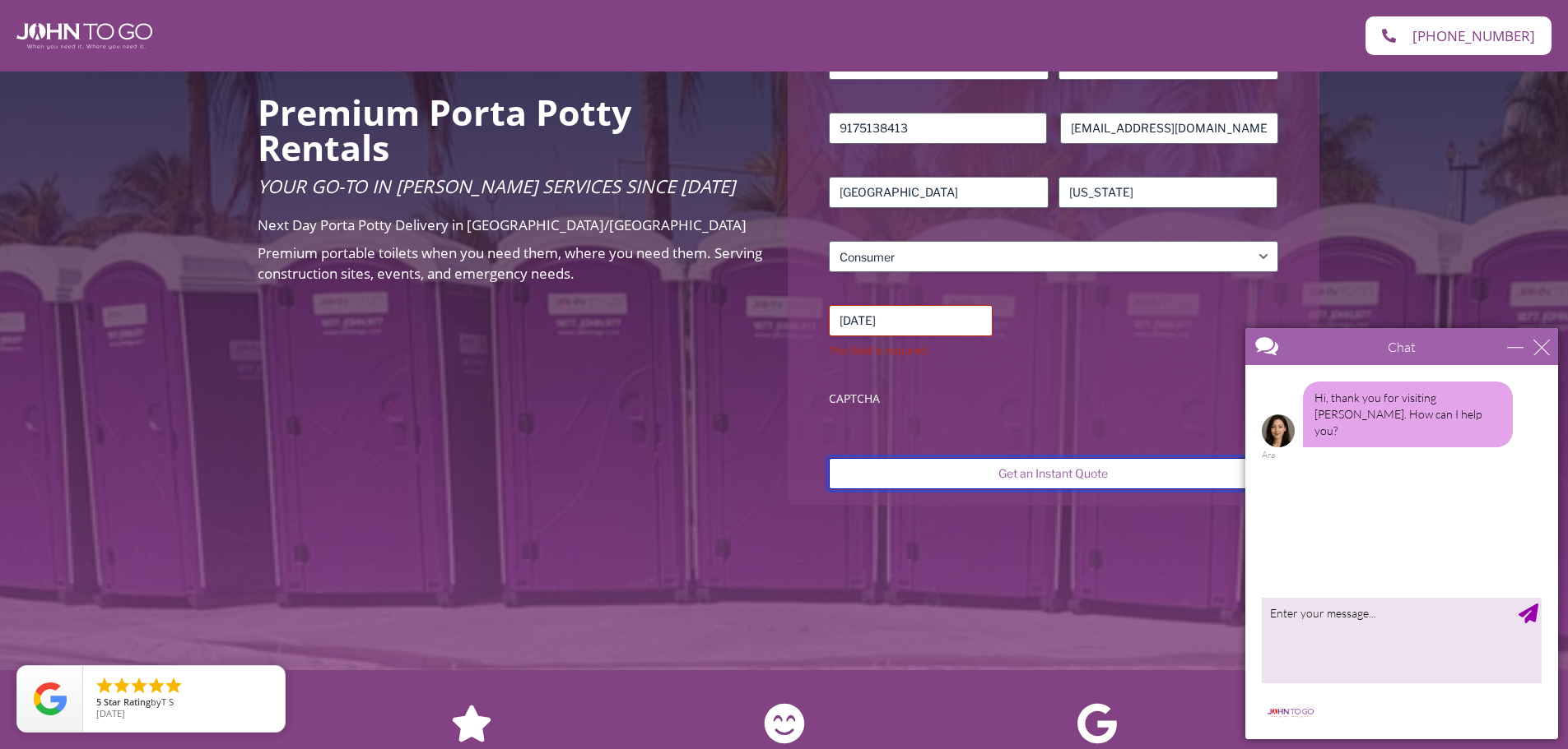
click at [961, 477] on input "Get an Instant Quote" at bounding box center [1053, 474] width 449 height 31
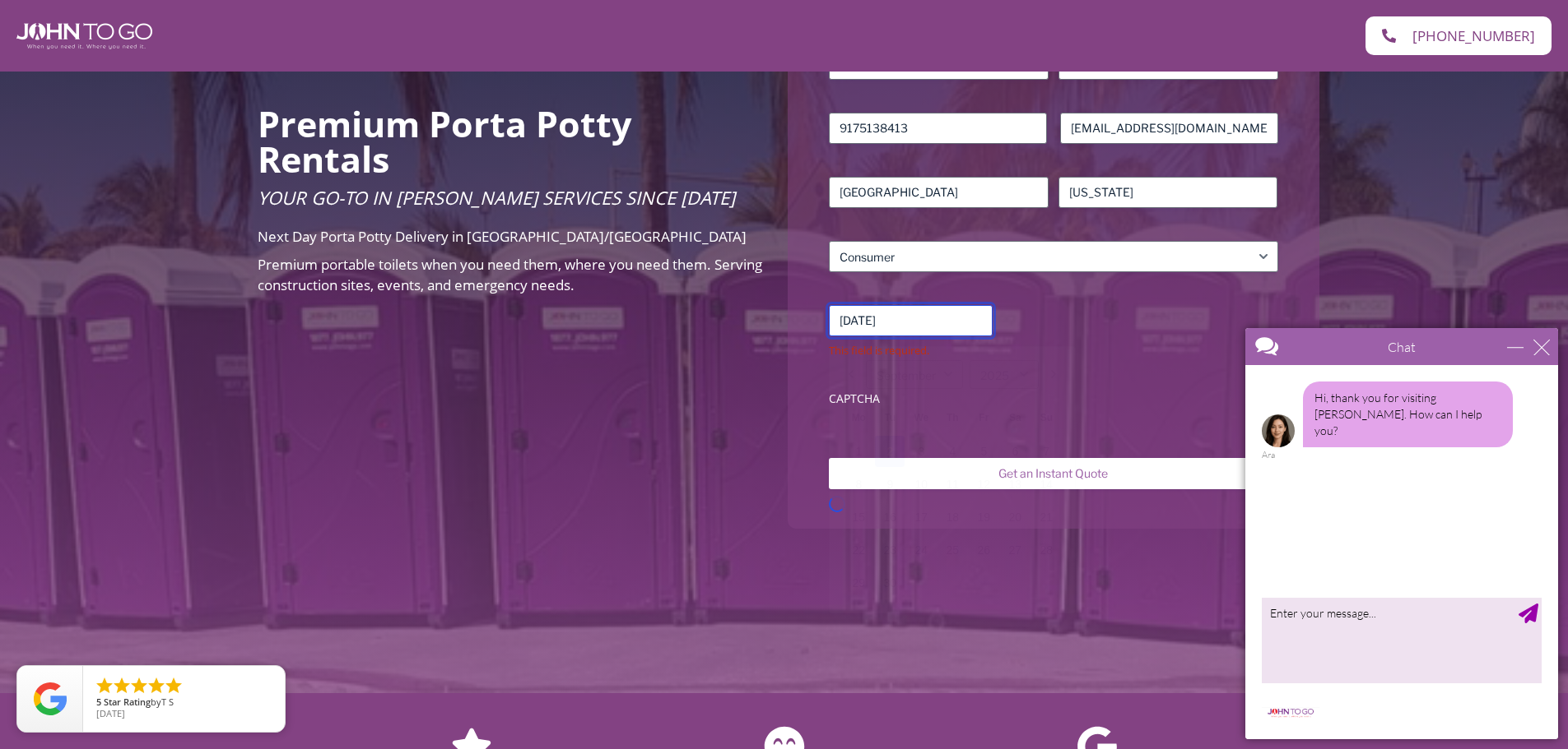
click at [943, 313] on input "09/02/2025" at bounding box center [911, 321] width 164 height 31
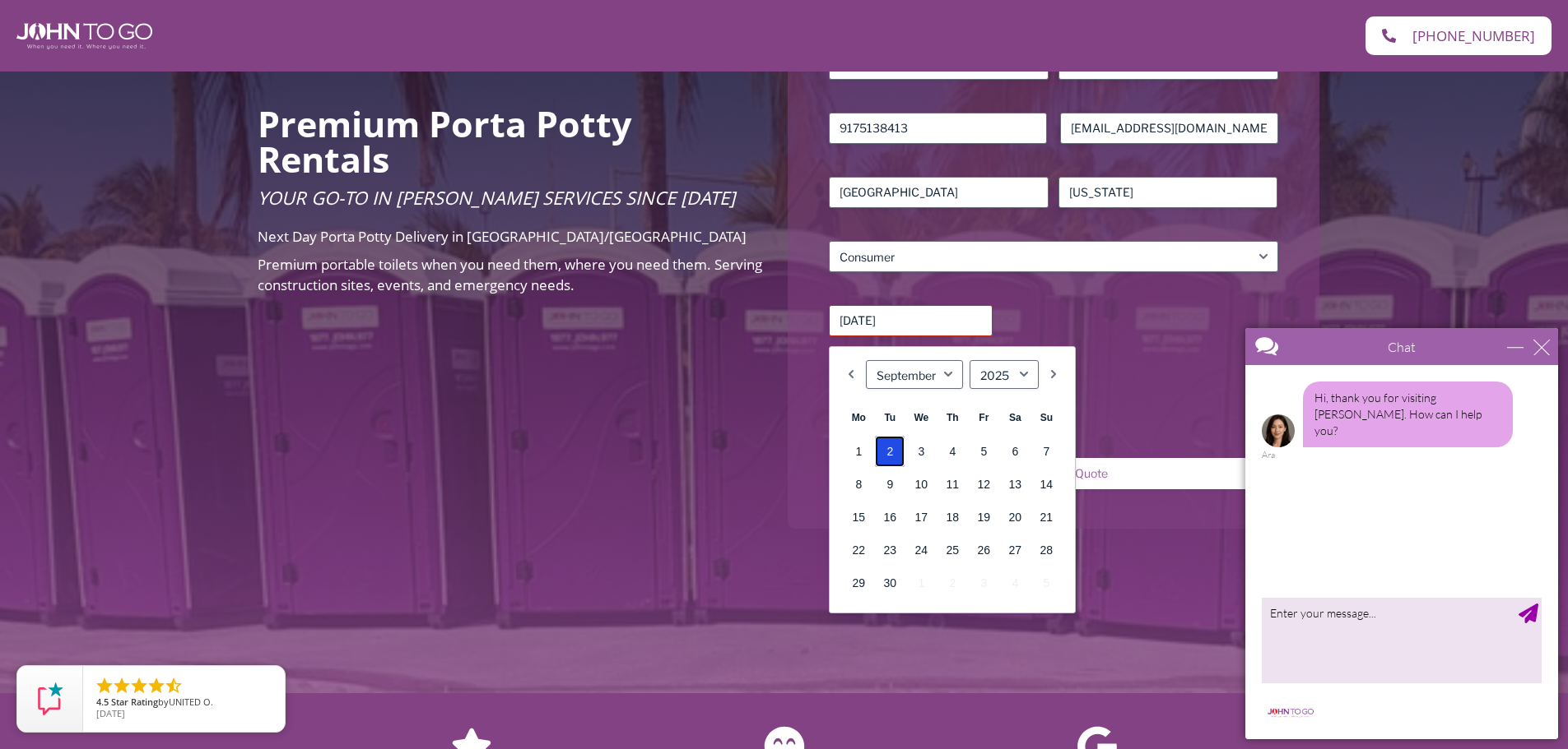
click at [895, 450] on link "2" at bounding box center [890, 451] width 30 height 31
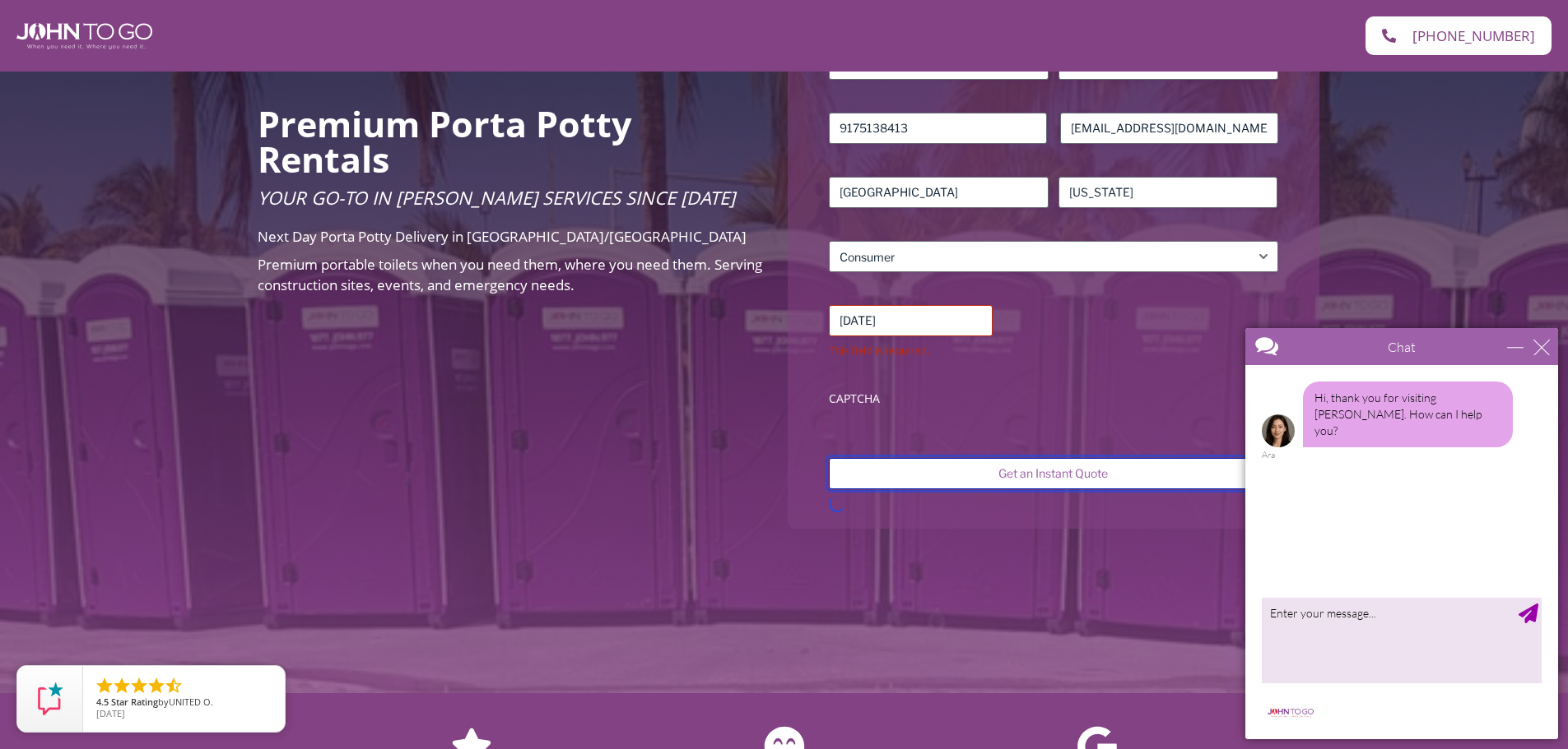
click at [1040, 473] on input "Get an Instant Quote" at bounding box center [1053, 474] width 449 height 31
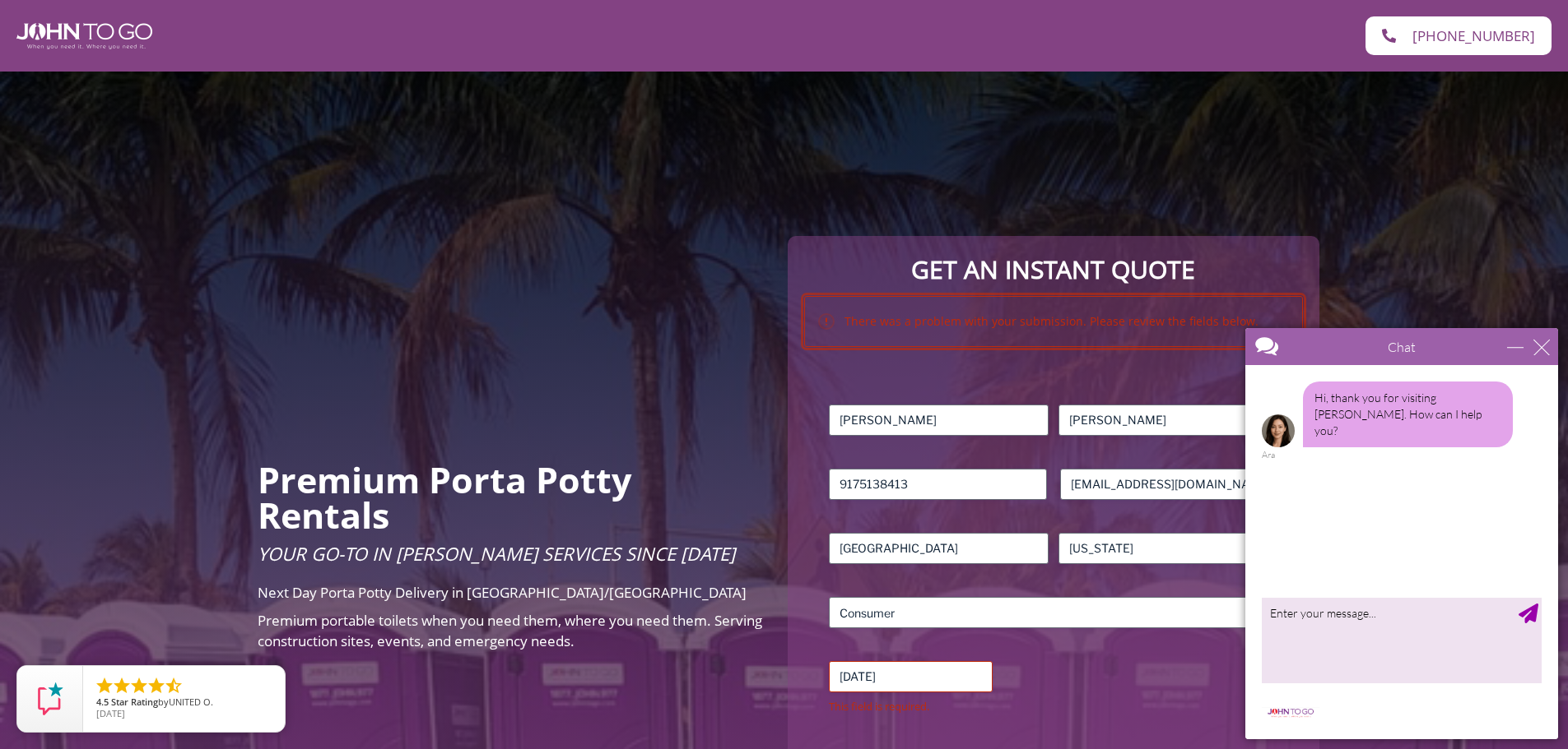
click at [994, 341] on div "There was a problem with your submission. Please review the fields below." at bounding box center [1053, 321] width 498 height 51
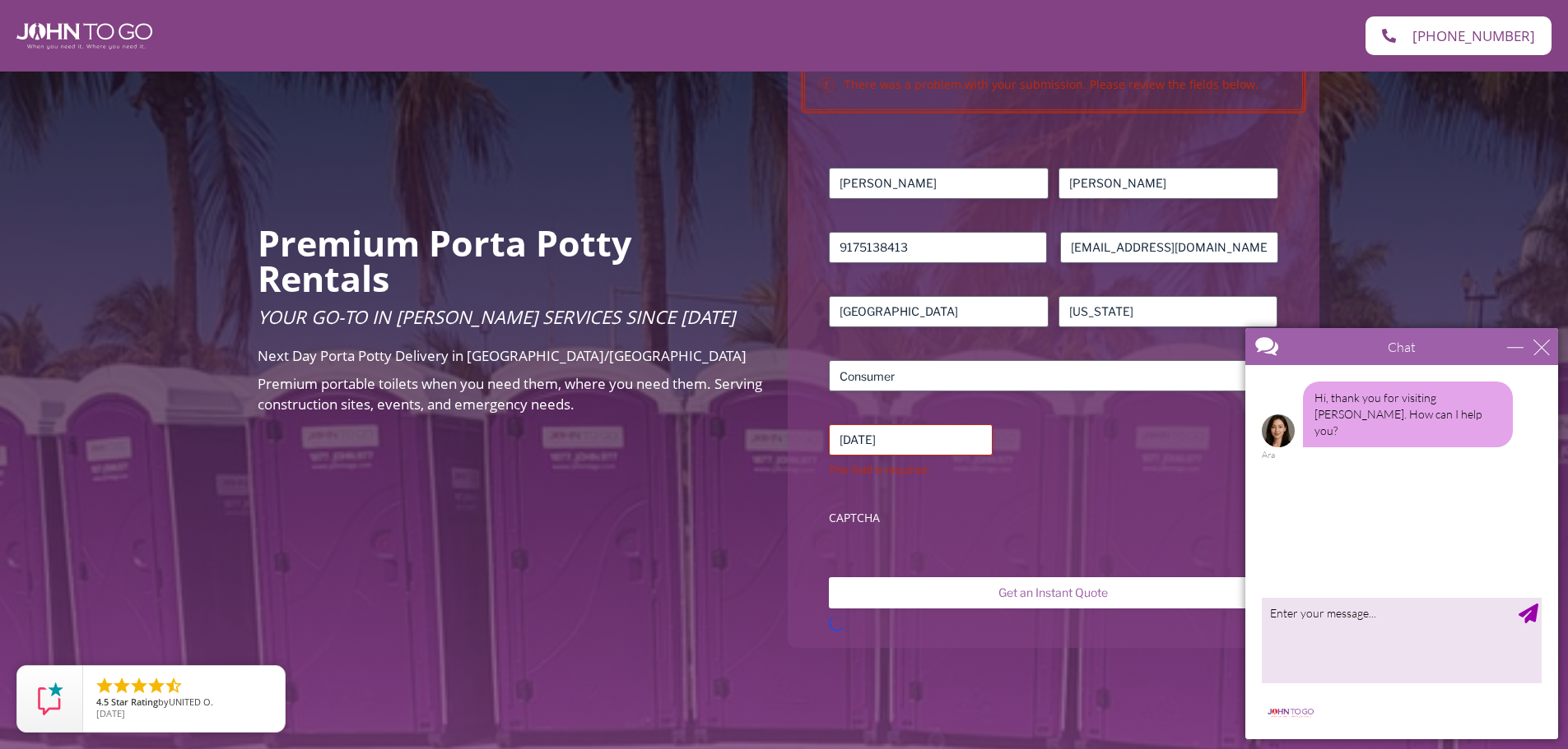
scroll to position [356, 0]
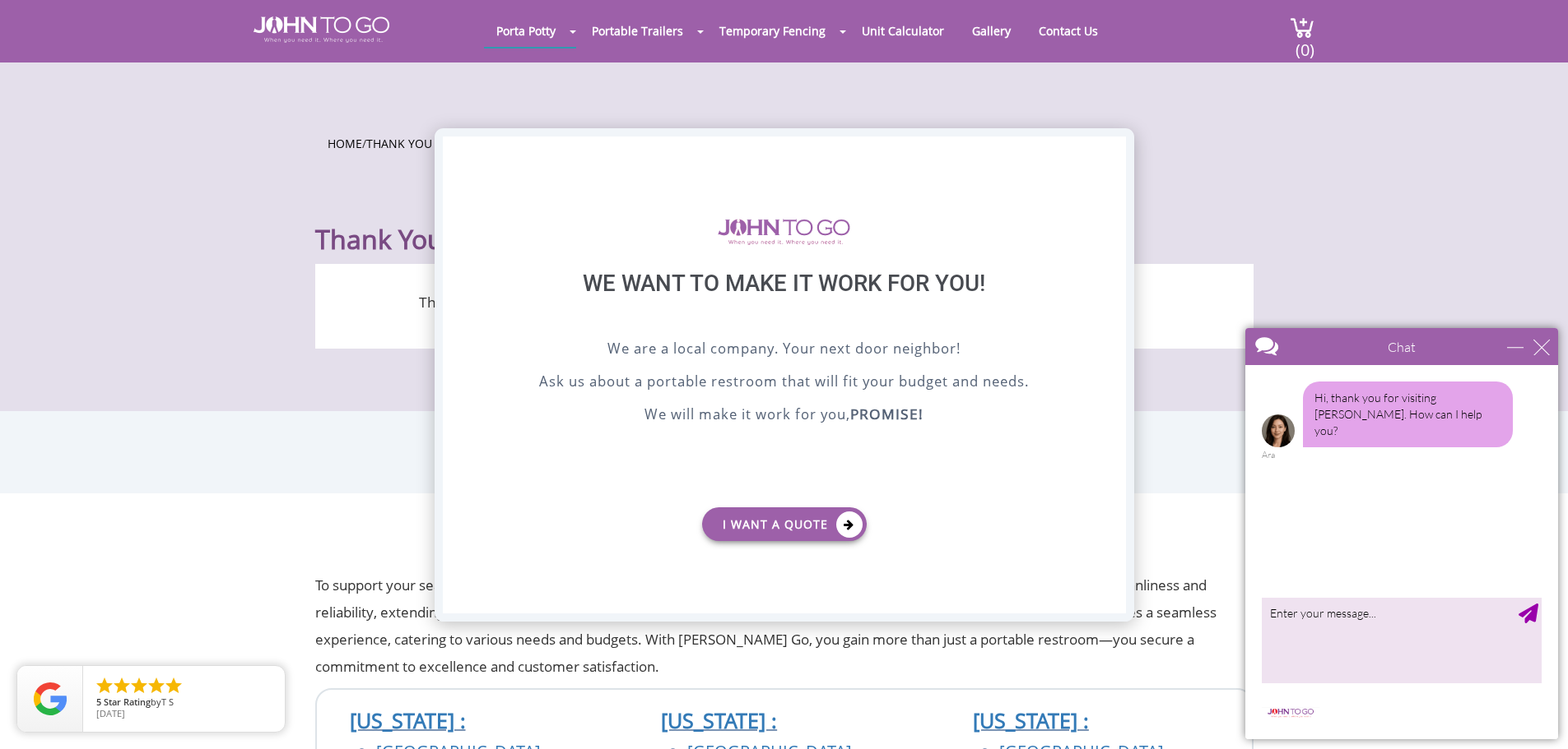
click at [1110, 146] on div "X" at bounding box center [1112, 150] width 25 height 28
